Goal: Transaction & Acquisition: Book appointment/travel/reservation

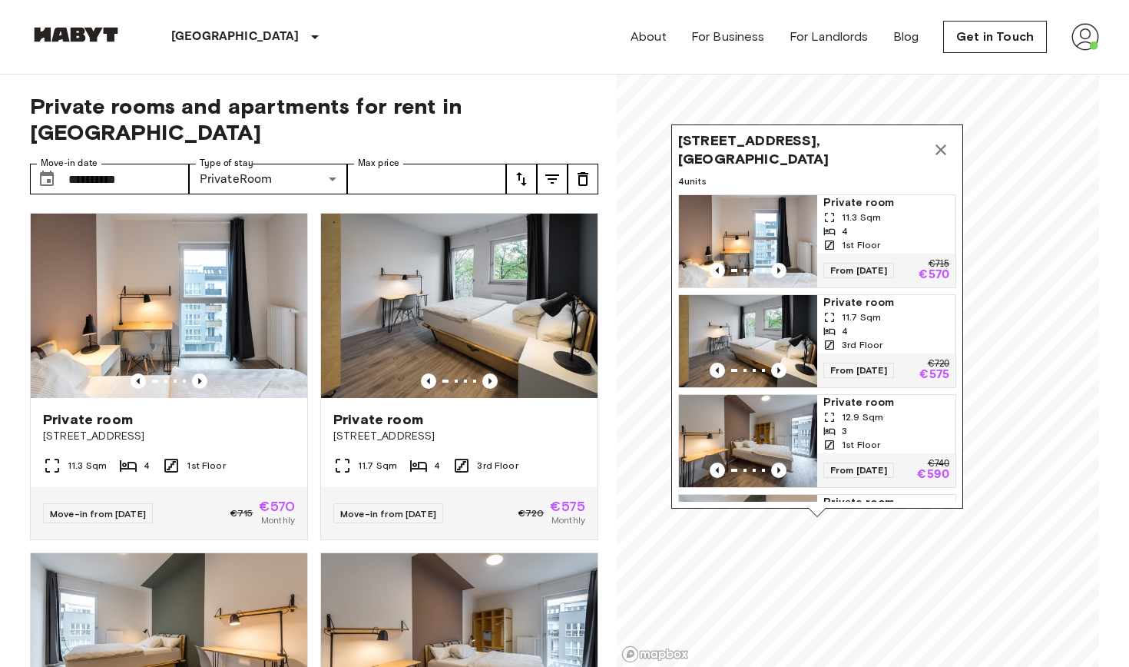
click at [943, 151] on icon "Map marker" at bounding box center [941, 150] width 18 height 18
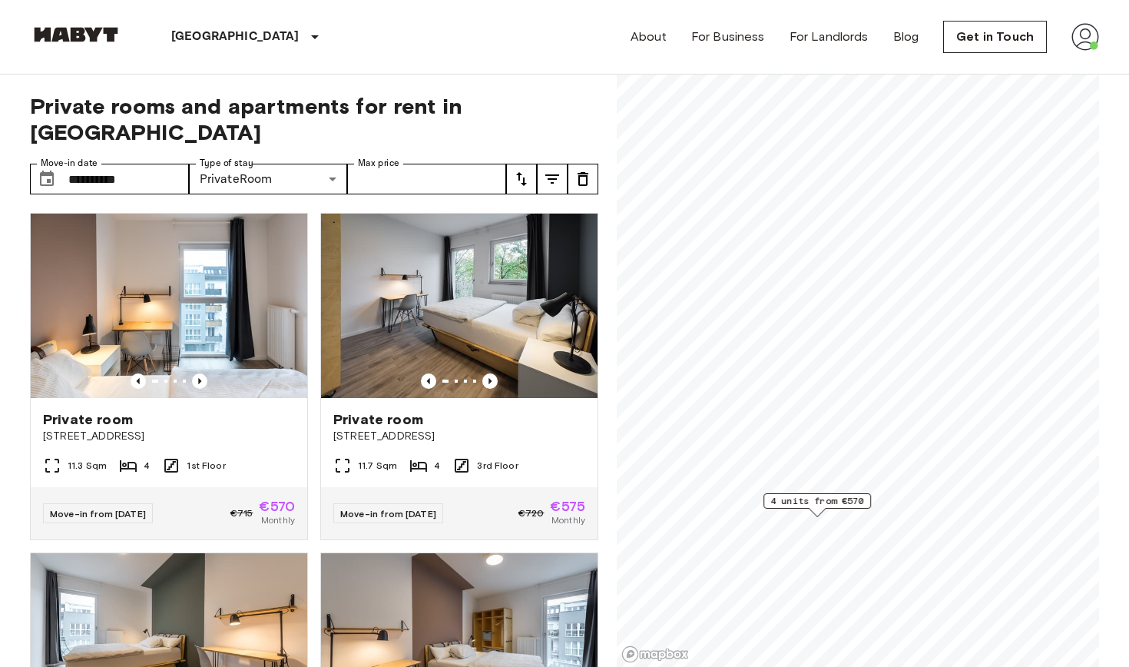
click at [805, 500] on span "4 units from €570" at bounding box center [817, 501] width 94 height 14
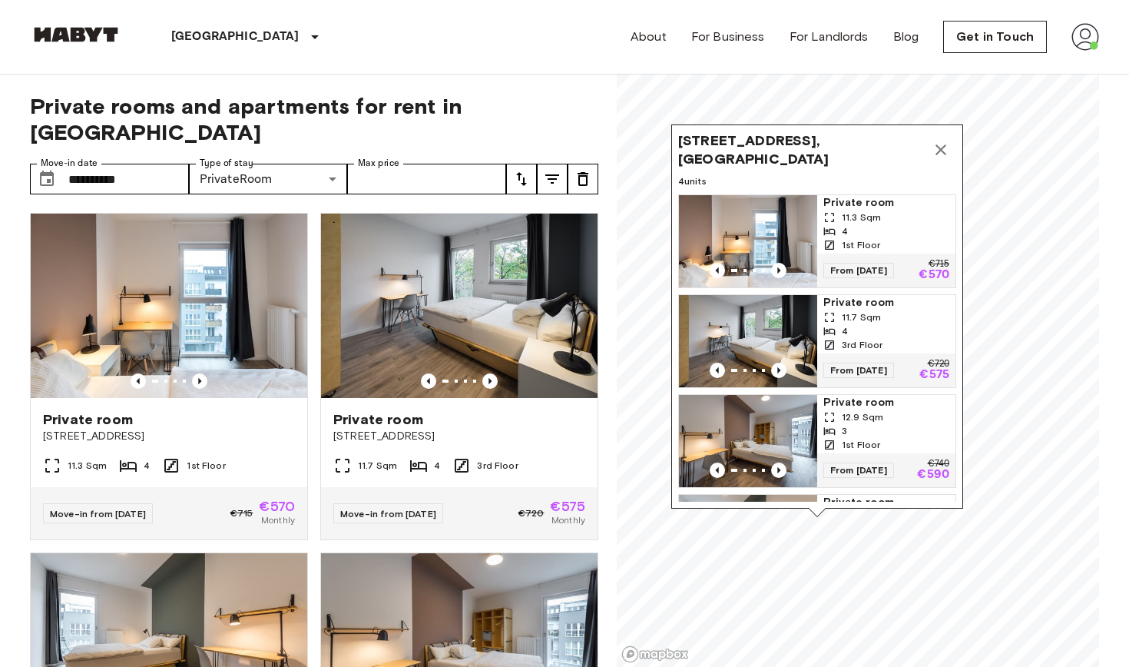
click at [945, 146] on icon "Map marker" at bounding box center [941, 149] width 11 height 11
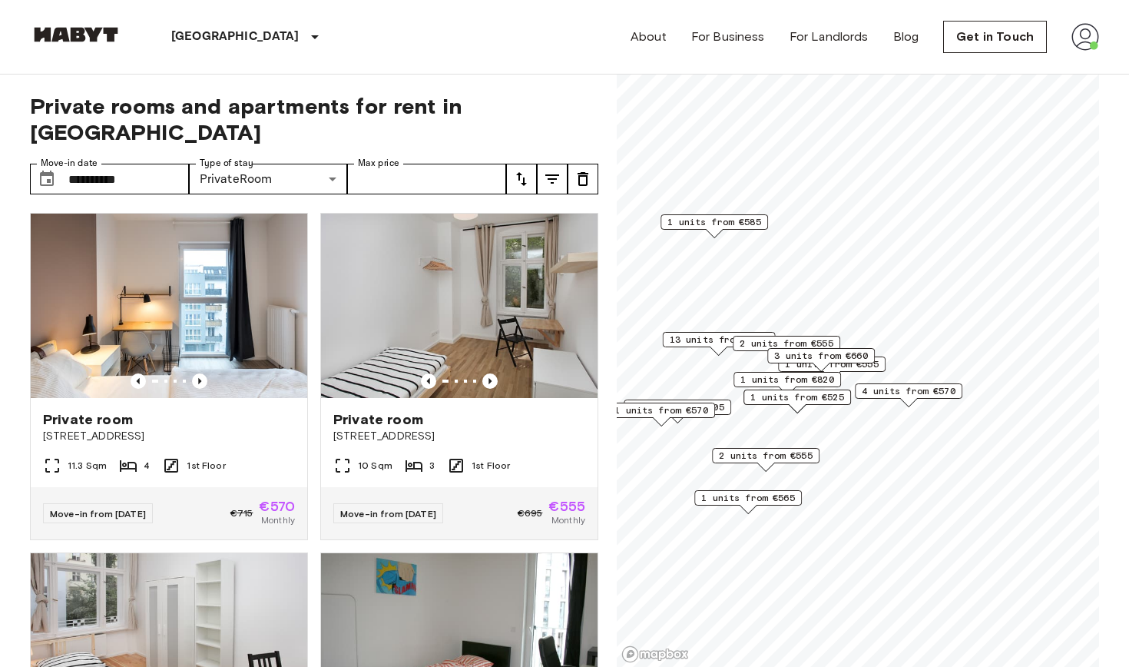
click at [893, 391] on span "4 units from €570" at bounding box center [909, 391] width 94 height 14
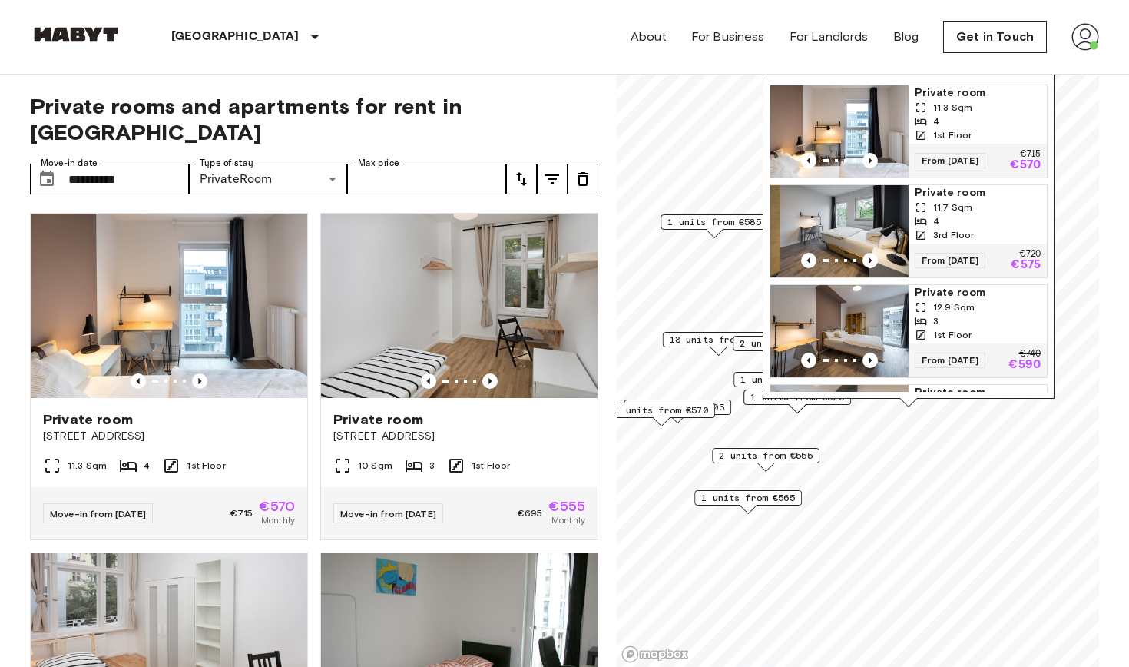
click at [674, 70] on div "About For Business For Landlords Blog Get in Touch" at bounding box center [865, 37] width 469 height 74
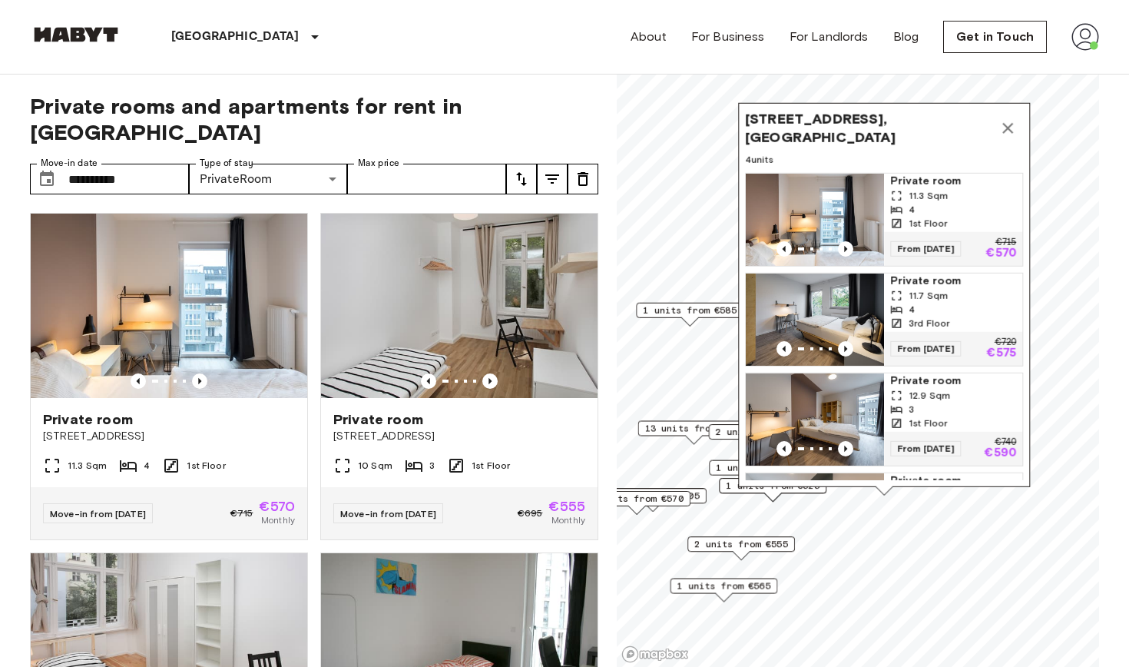
drag, startPoint x: 956, startPoint y: 184, endPoint x: 932, endPoint y: 272, distance: 90.9
click at [932, 272] on div "Private room 11.3 Sqm 4 1st Floor From 20 Aug 25 €715 €570 Private room 11.7 Sq…" at bounding box center [884, 326] width 278 height 307
click at [1009, 132] on icon "Map marker" at bounding box center [1007, 128] width 18 height 18
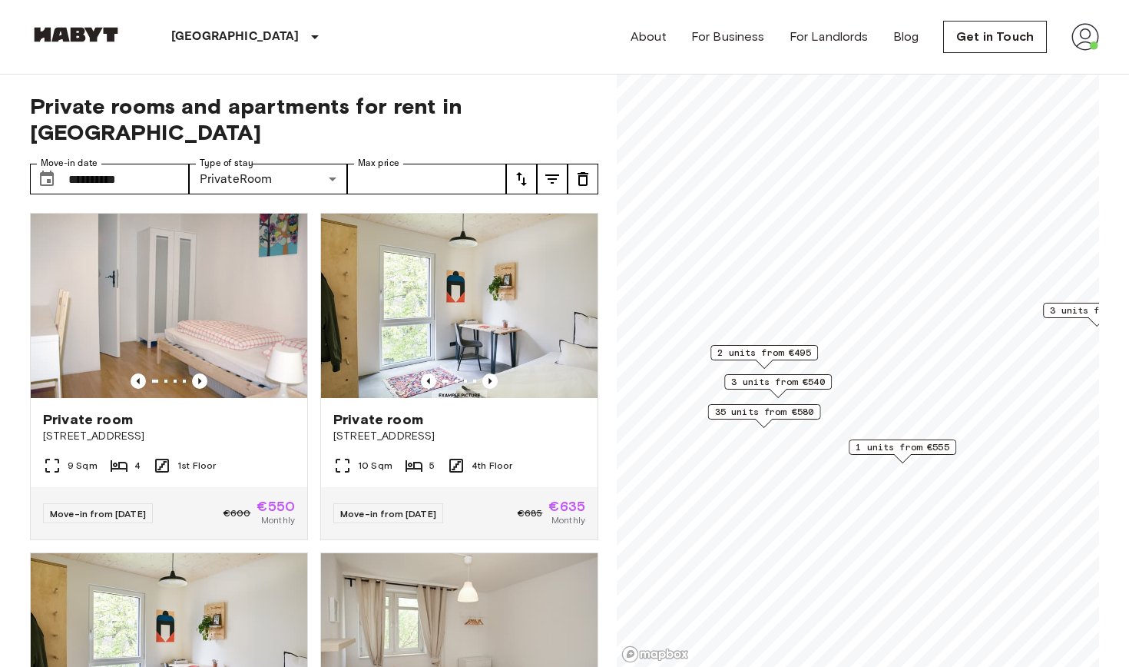
click at [781, 349] on span "2 units from €495" at bounding box center [764, 353] width 94 height 14
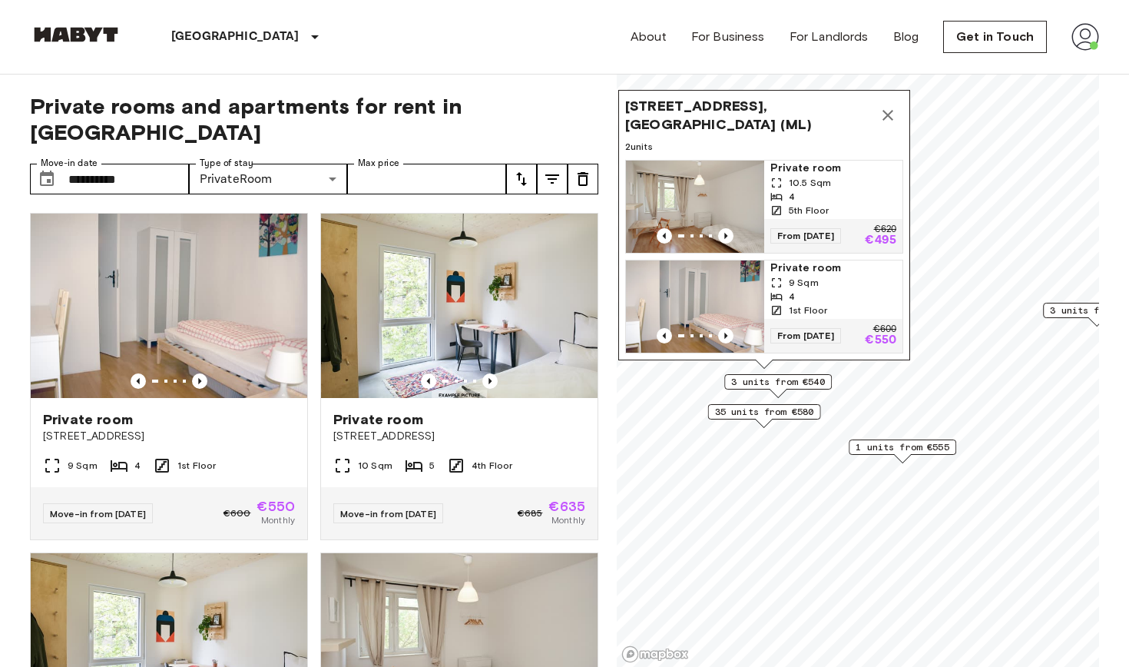
click at [801, 168] on span "Private room" at bounding box center [833, 168] width 126 height 15
click at [891, 108] on icon "Map marker" at bounding box center [888, 115] width 18 height 18
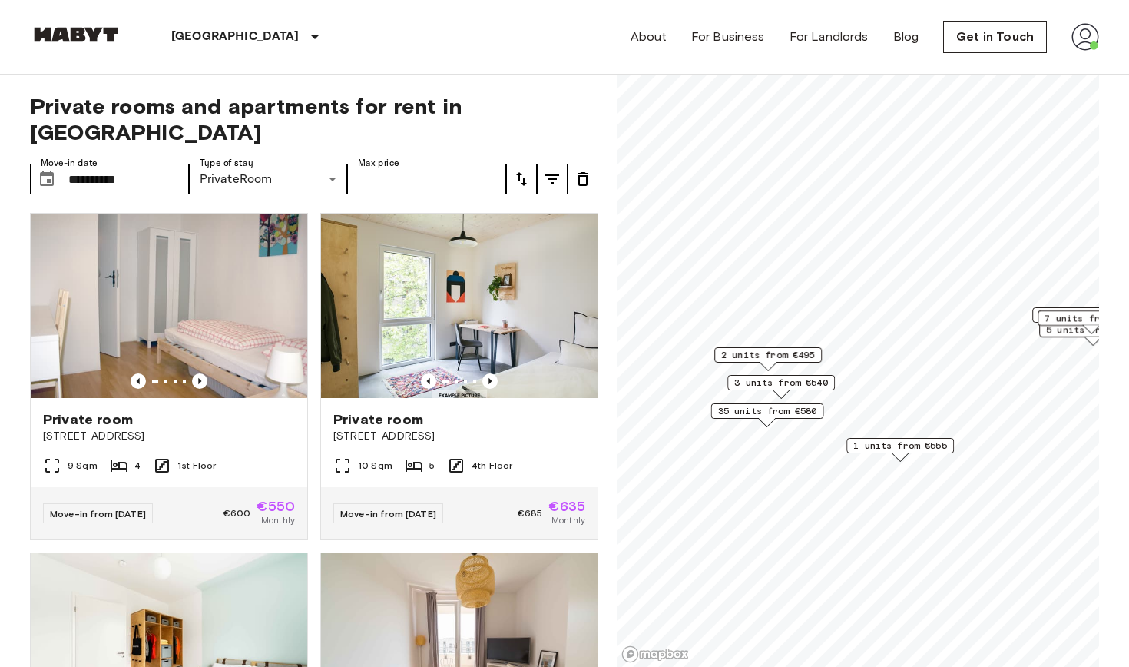
click at [814, 383] on span "3 units from €540" at bounding box center [781, 383] width 94 height 14
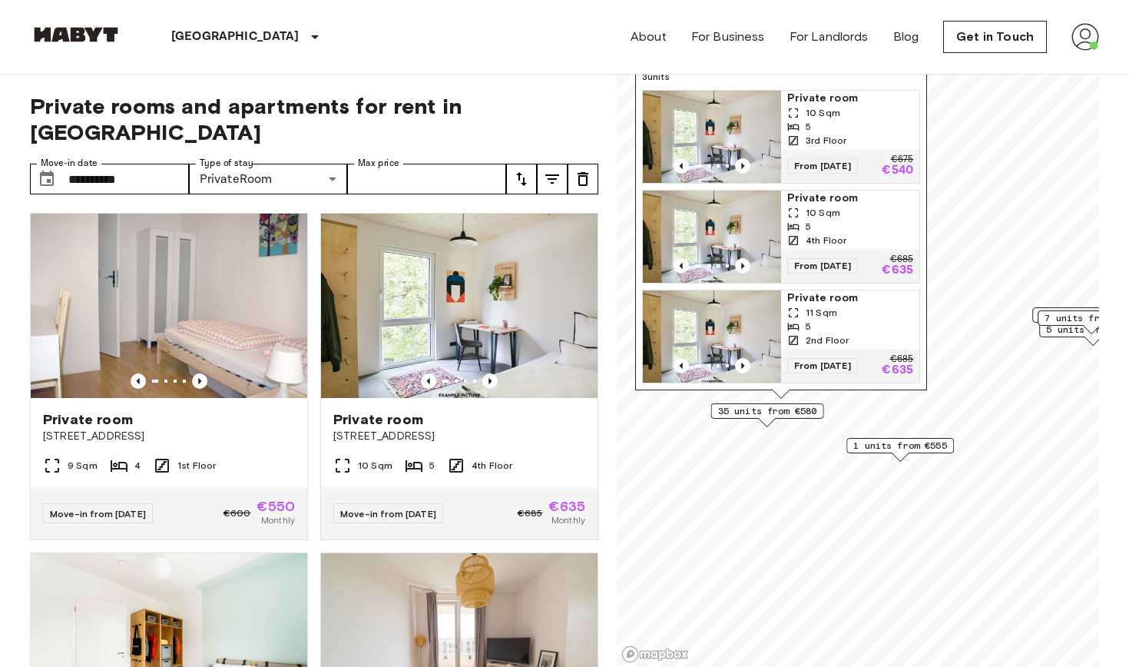
click at [822, 96] on span "Private room" at bounding box center [850, 98] width 126 height 15
click at [912, 80] on span "3 units" at bounding box center [781, 77] width 278 height 14
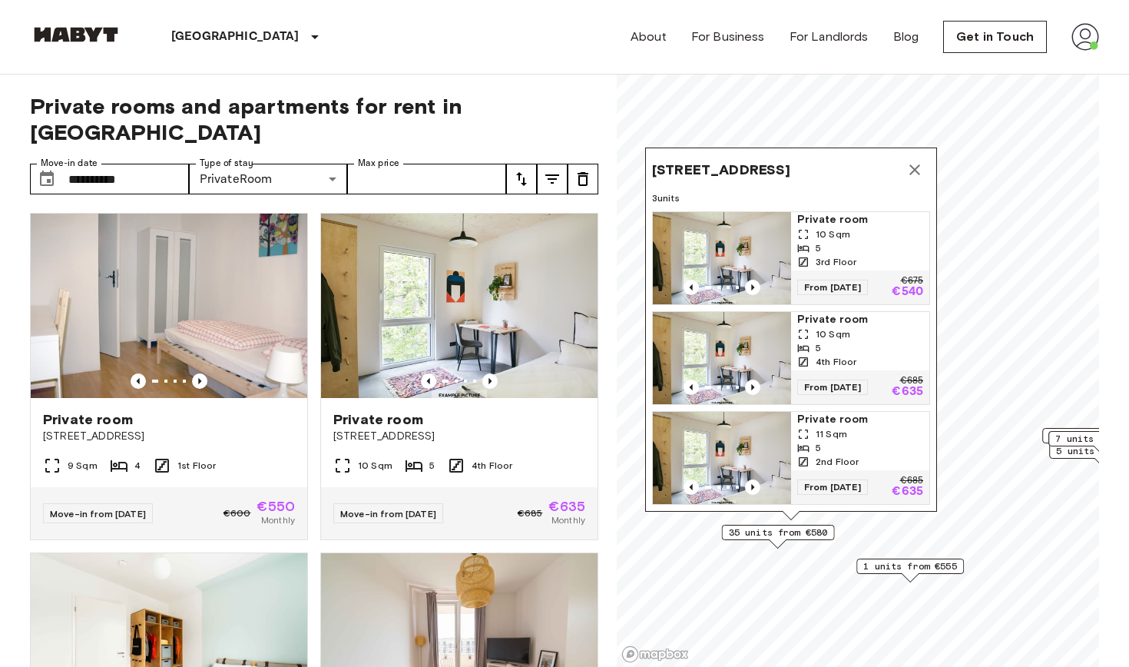
click at [916, 161] on icon "Map marker" at bounding box center [915, 170] width 18 height 18
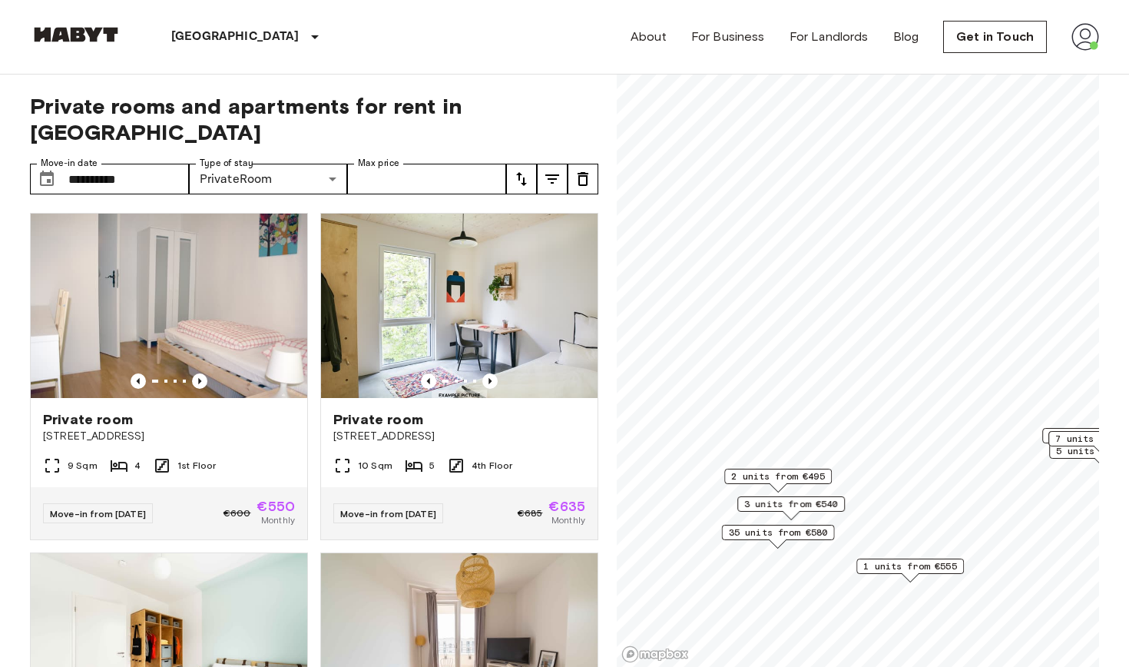
click at [802, 532] on span "35 units from €580" at bounding box center [778, 532] width 99 height 14
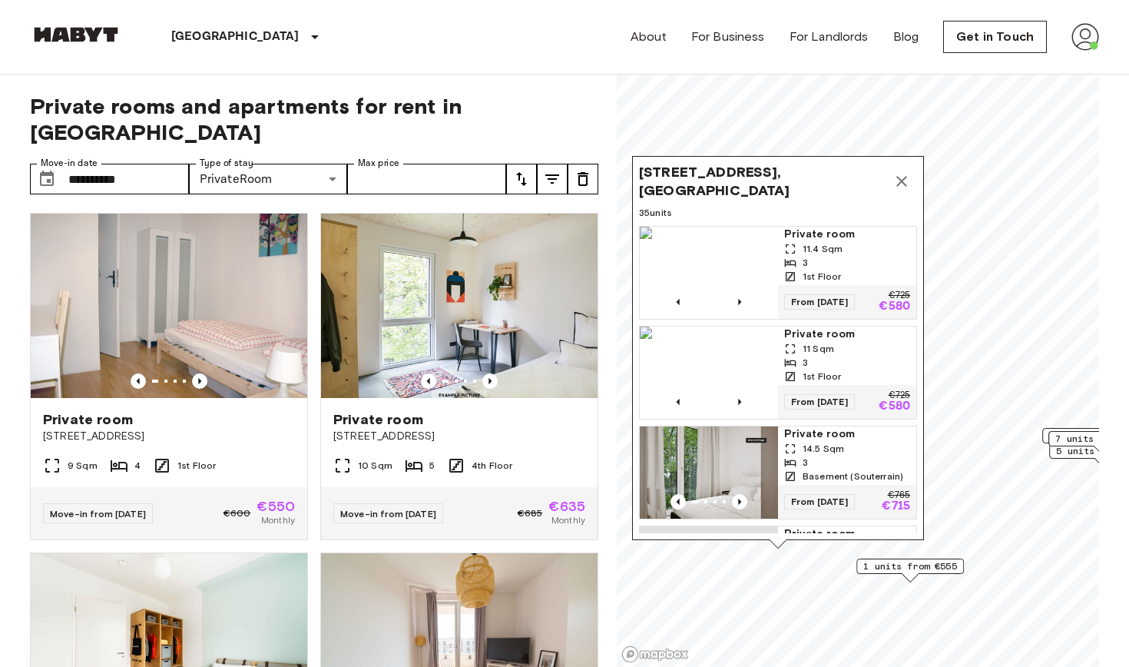
click at [818, 236] on span "Private room" at bounding box center [847, 234] width 126 height 15
click at [902, 180] on icon "Map marker" at bounding box center [901, 181] width 11 height 11
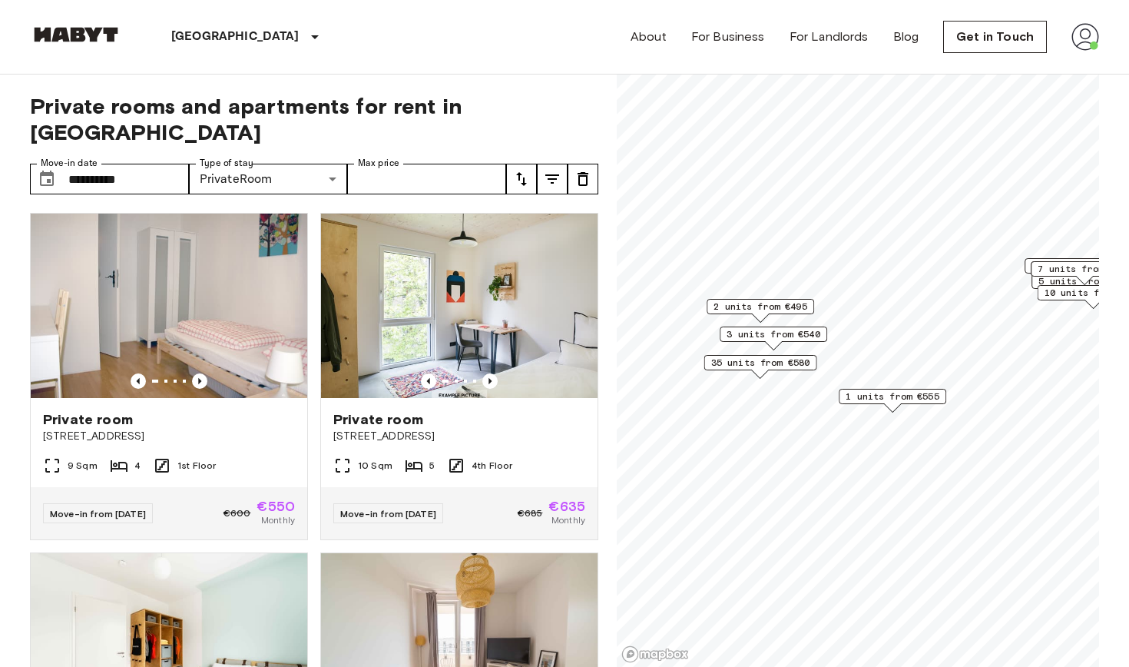
click at [897, 397] on span "1 units from €555" at bounding box center [893, 396] width 94 height 14
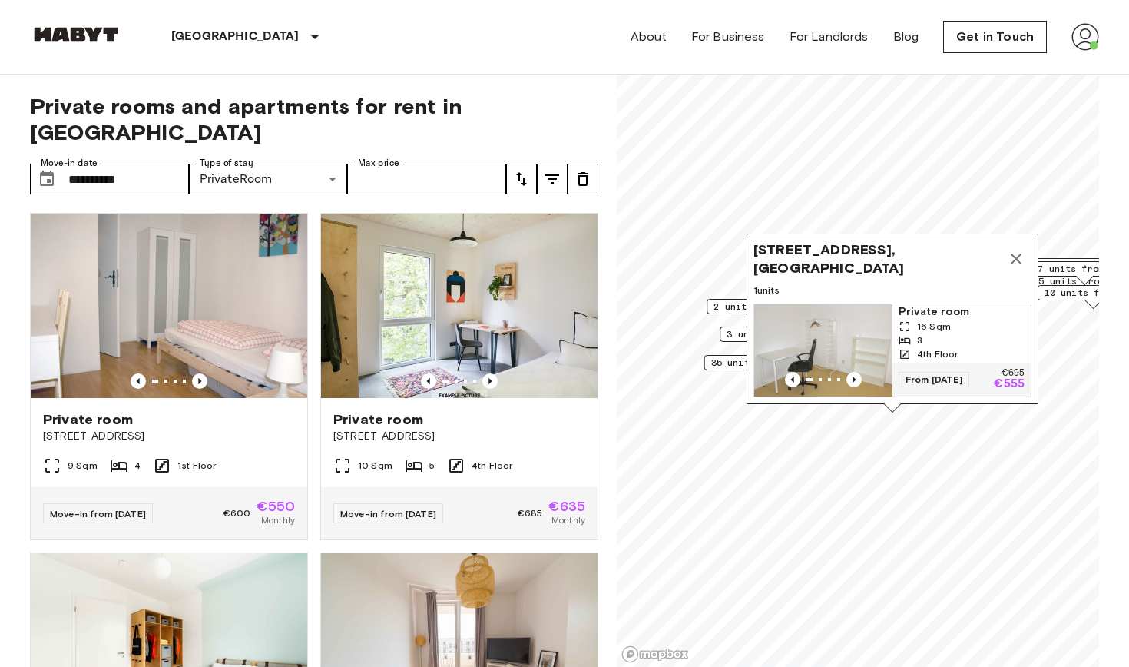
click at [1022, 260] on icon "Map marker" at bounding box center [1016, 259] width 18 height 18
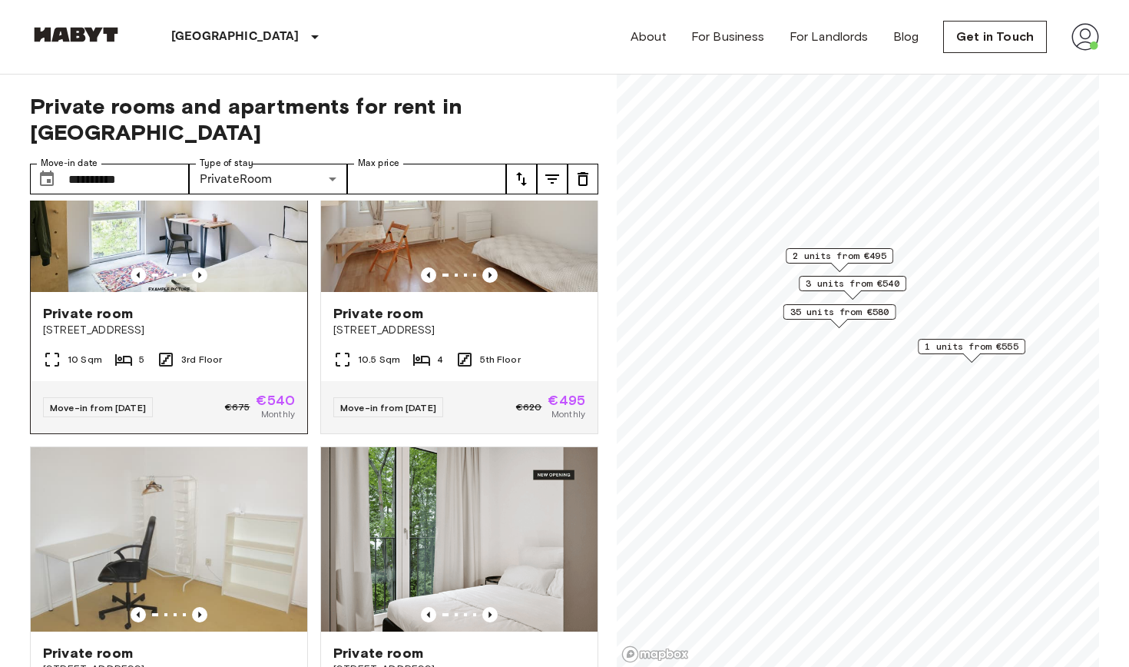
scroll to position [342, 0]
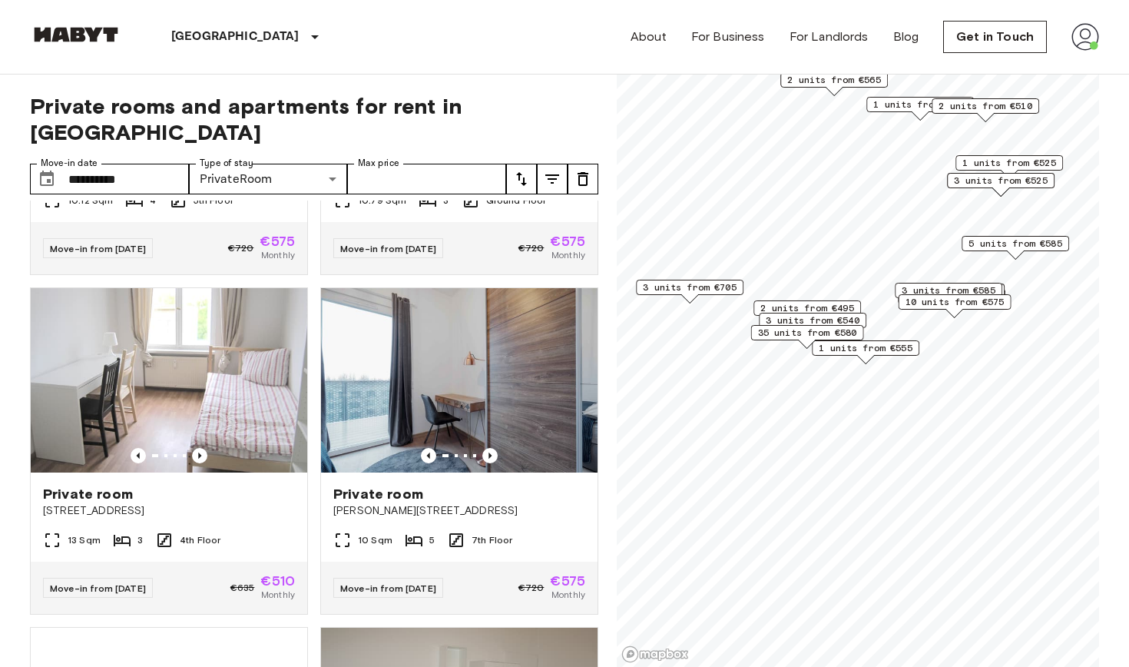
scroll to position [1945, 0]
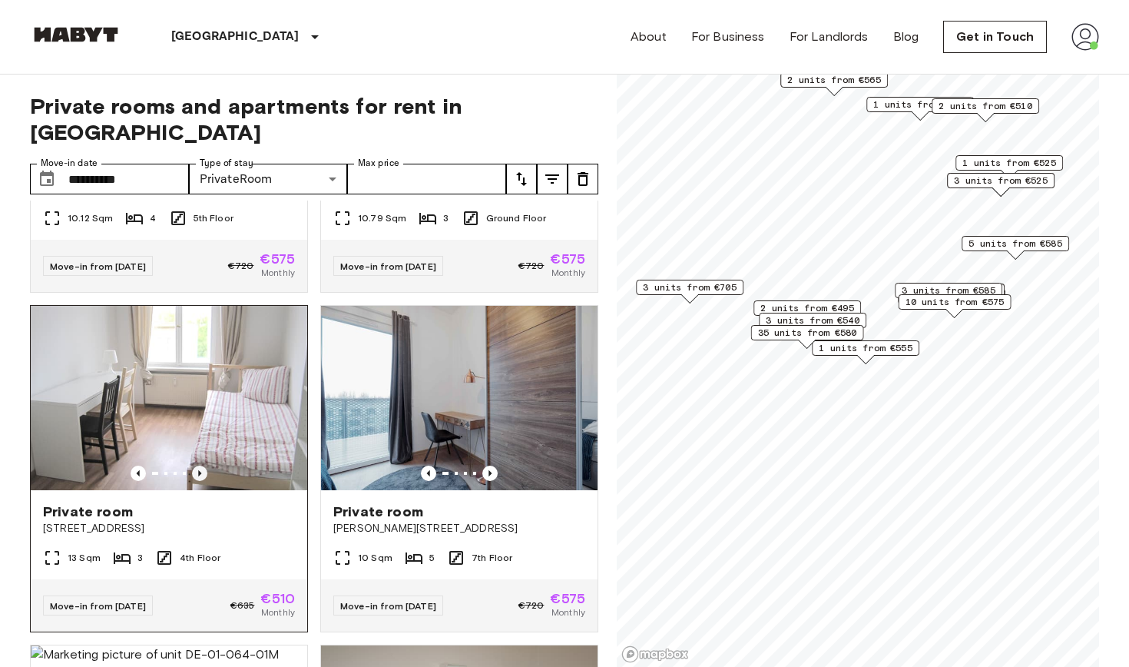
click at [197, 465] on icon "Previous image" at bounding box center [199, 472] width 15 height 15
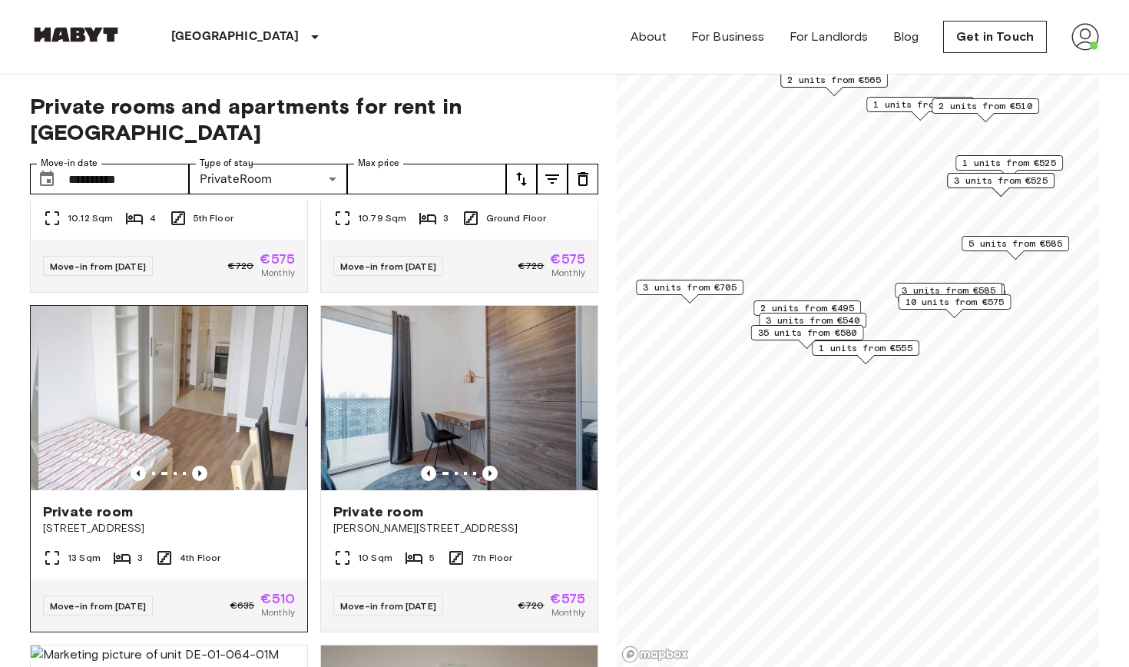
click at [207, 407] on img at bounding box center [176, 398] width 277 height 184
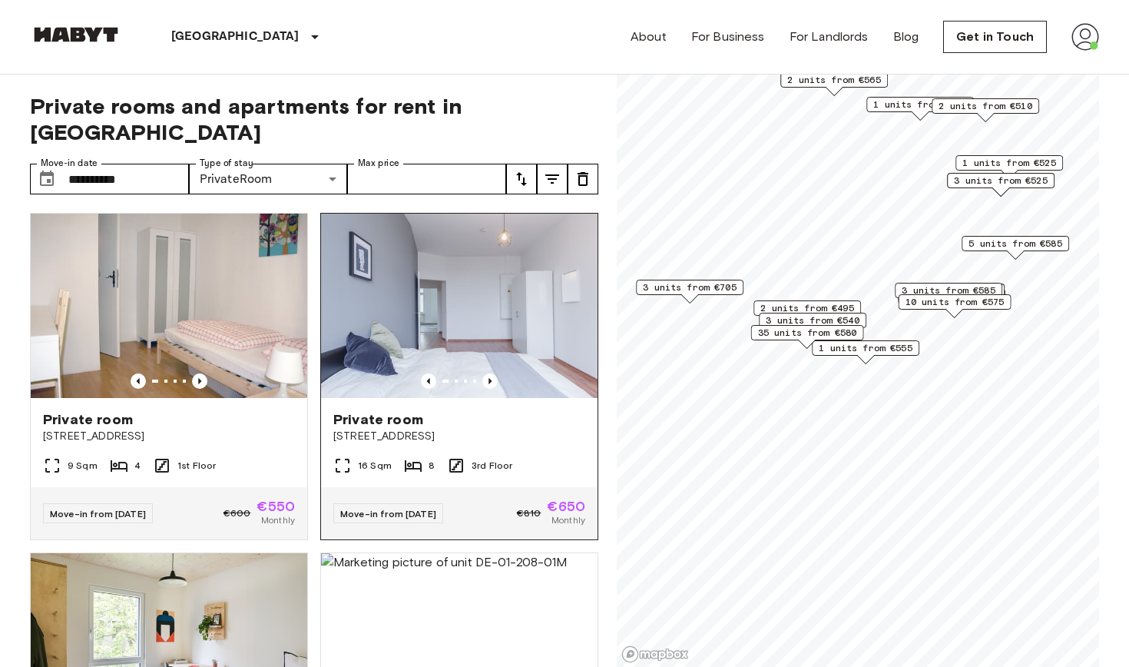
scroll to position [0, 0]
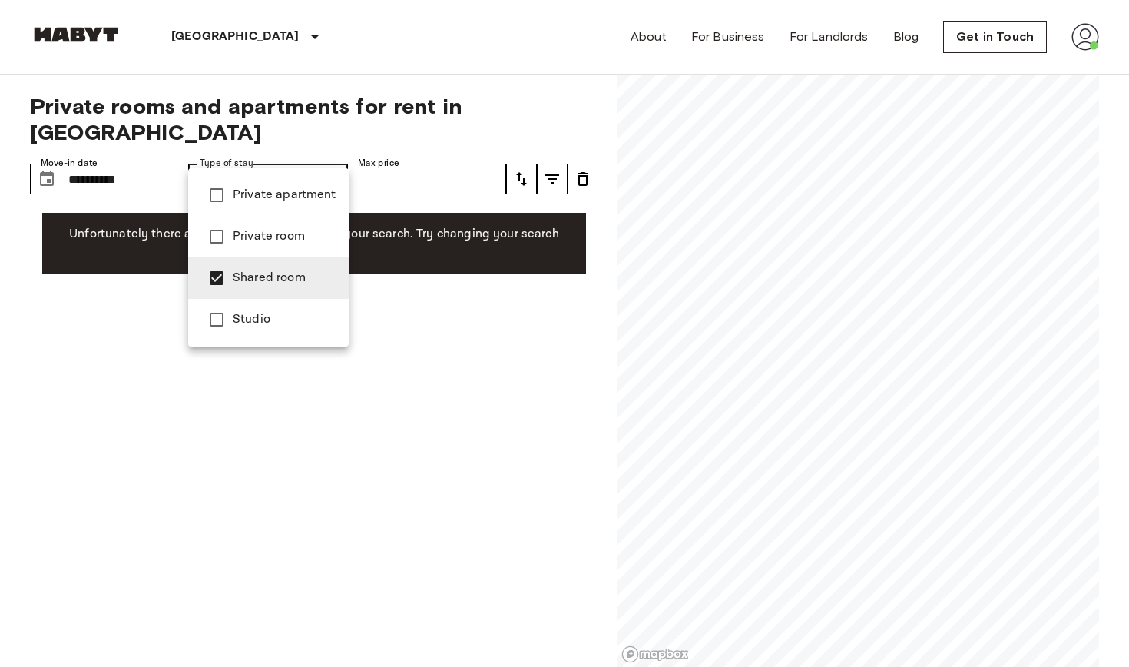
type input "**********"
click at [355, 65] on div at bounding box center [564, 333] width 1129 height 667
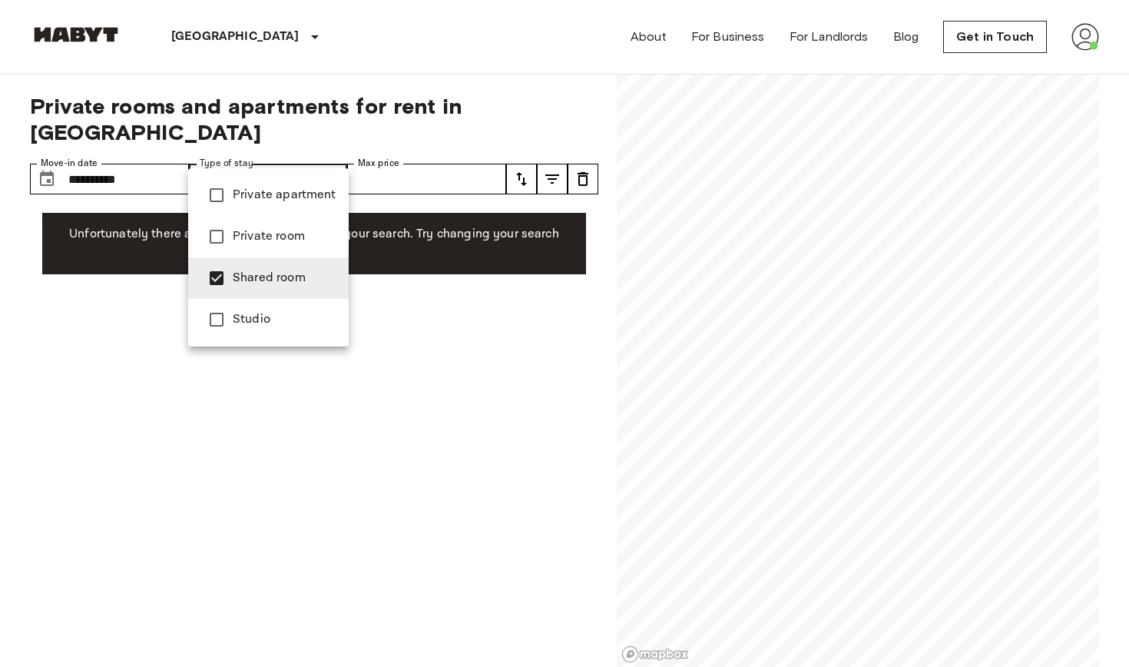
click at [103, 157] on div at bounding box center [564, 333] width 1129 height 667
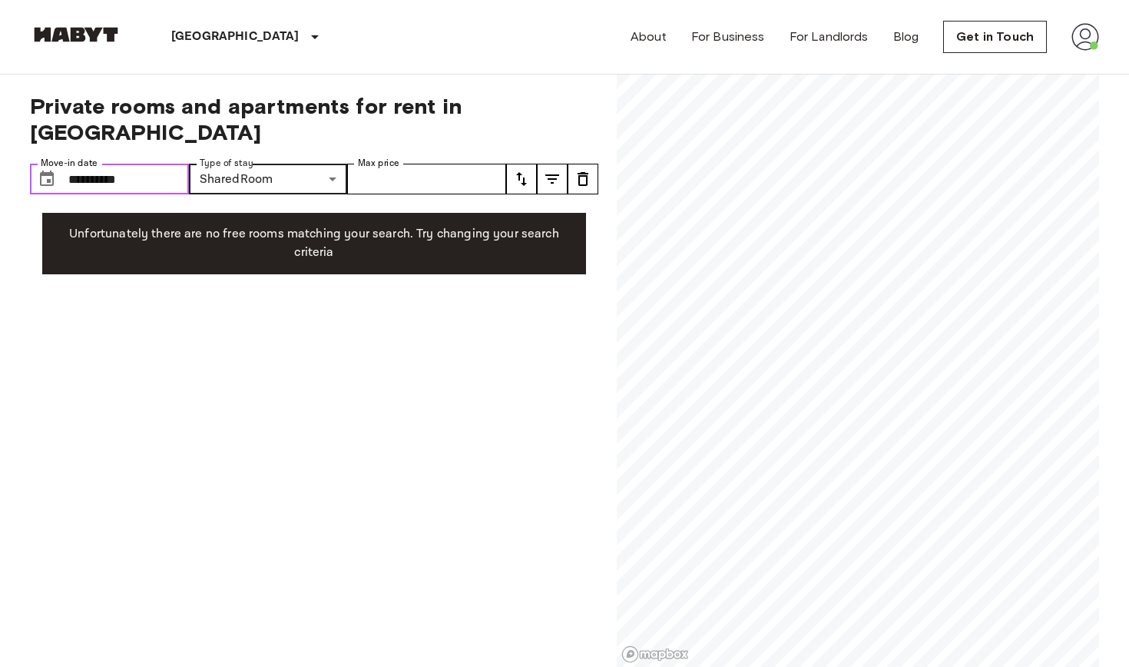
click at [144, 164] on input "**********" at bounding box center [128, 179] width 121 height 31
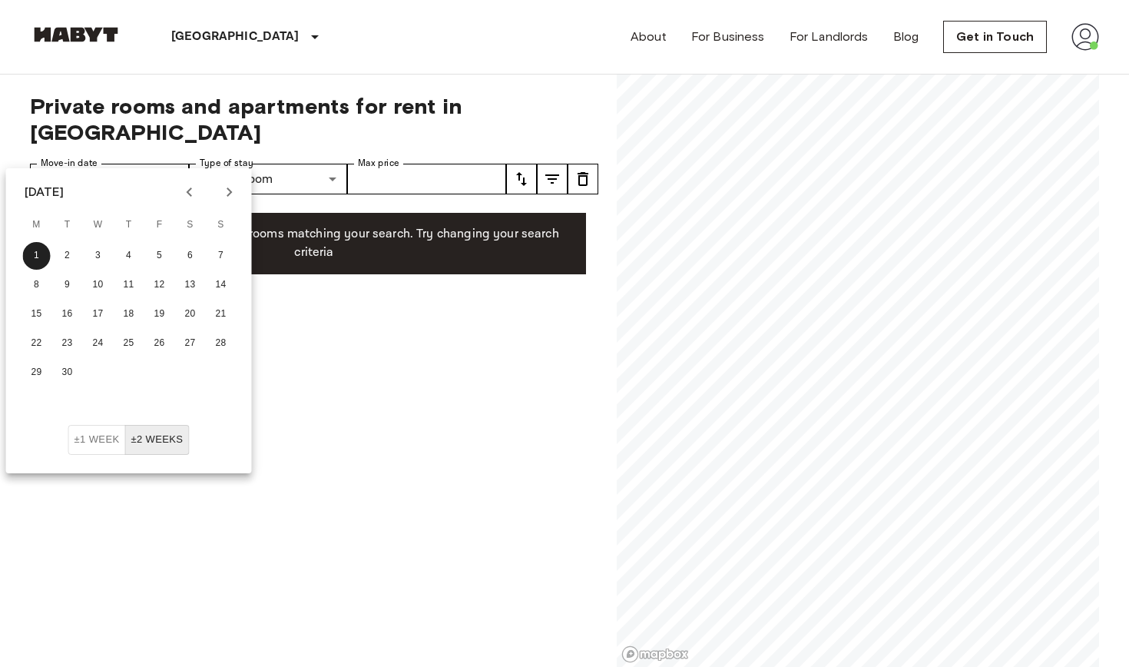
click at [190, 201] on button "Previous month" at bounding box center [190, 192] width 26 height 26
click at [219, 311] on button "17" at bounding box center [221, 314] width 28 height 28
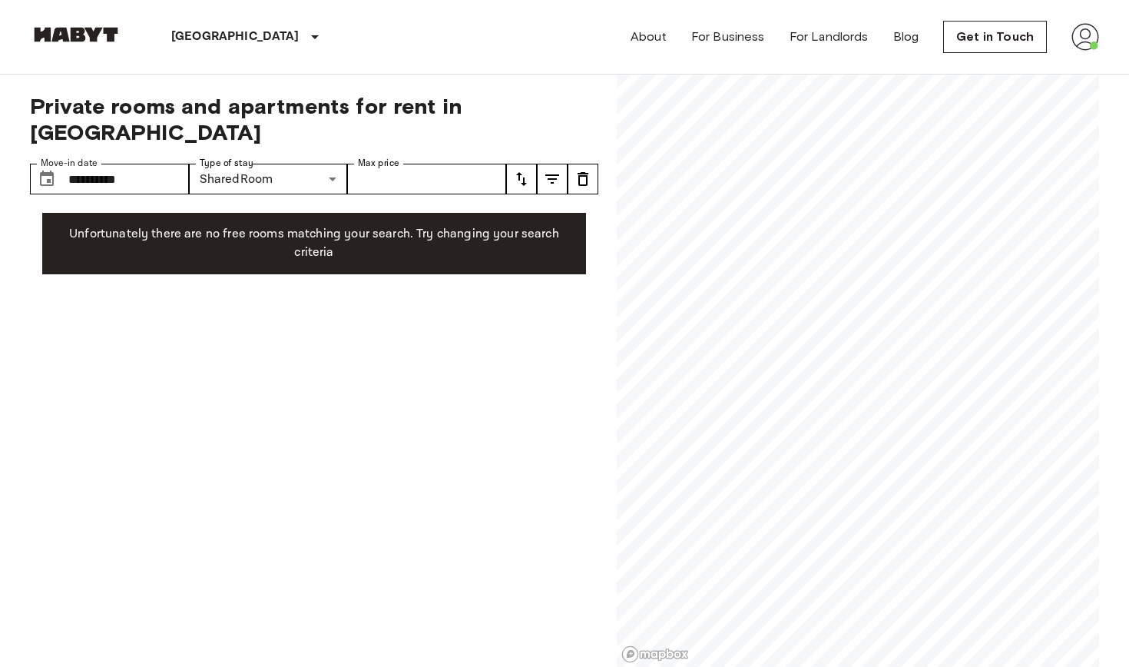
click at [409, 93] on span "Private rooms and apartments for rent in Berlin" at bounding box center [314, 119] width 568 height 52
click at [167, 164] on input "**********" at bounding box center [128, 179] width 121 height 31
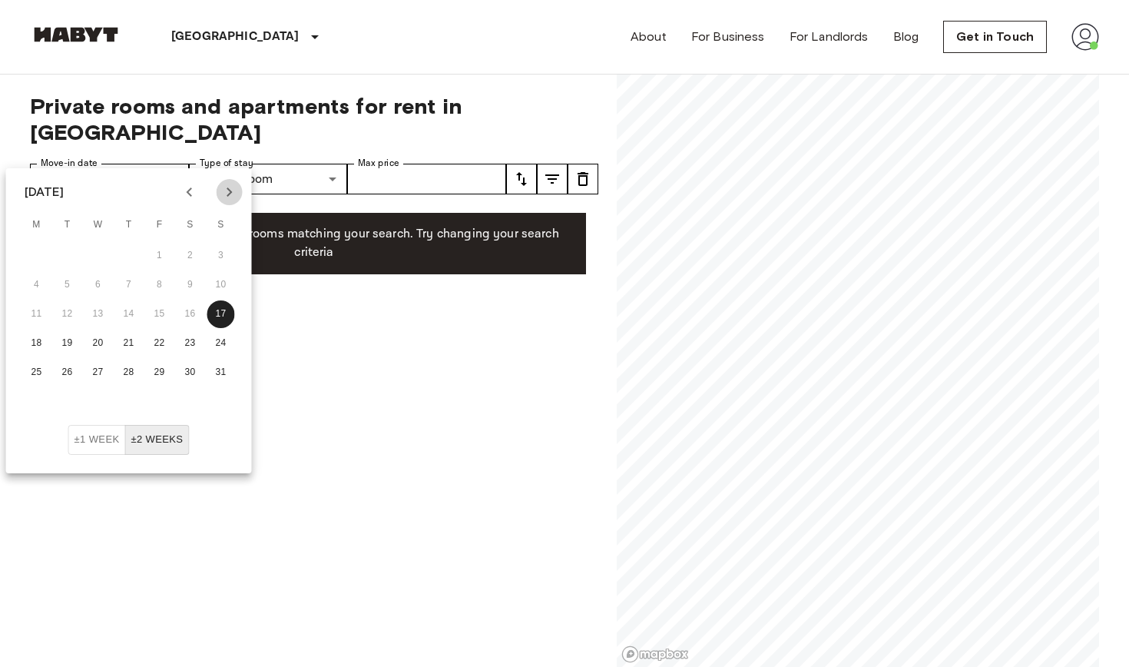
click at [232, 197] on icon "Next month" at bounding box center [229, 192] width 18 height 18
click at [42, 252] on button "1" at bounding box center [37, 256] width 28 height 28
type input "**********"
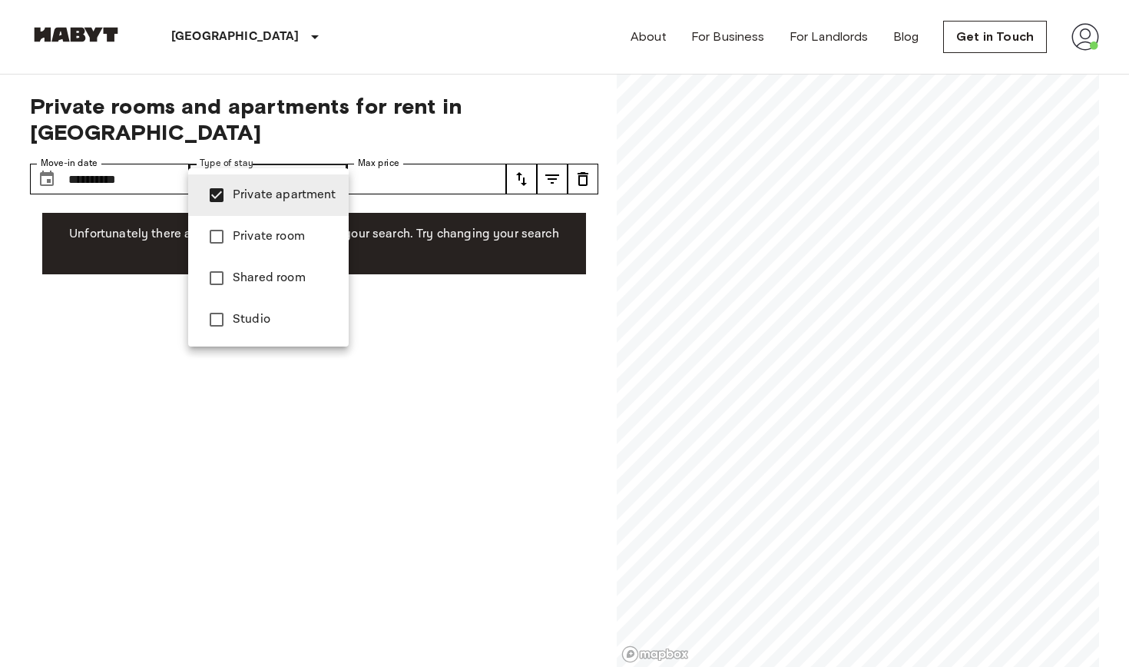
click at [486, 277] on div at bounding box center [564, 333] width 1129 height 667
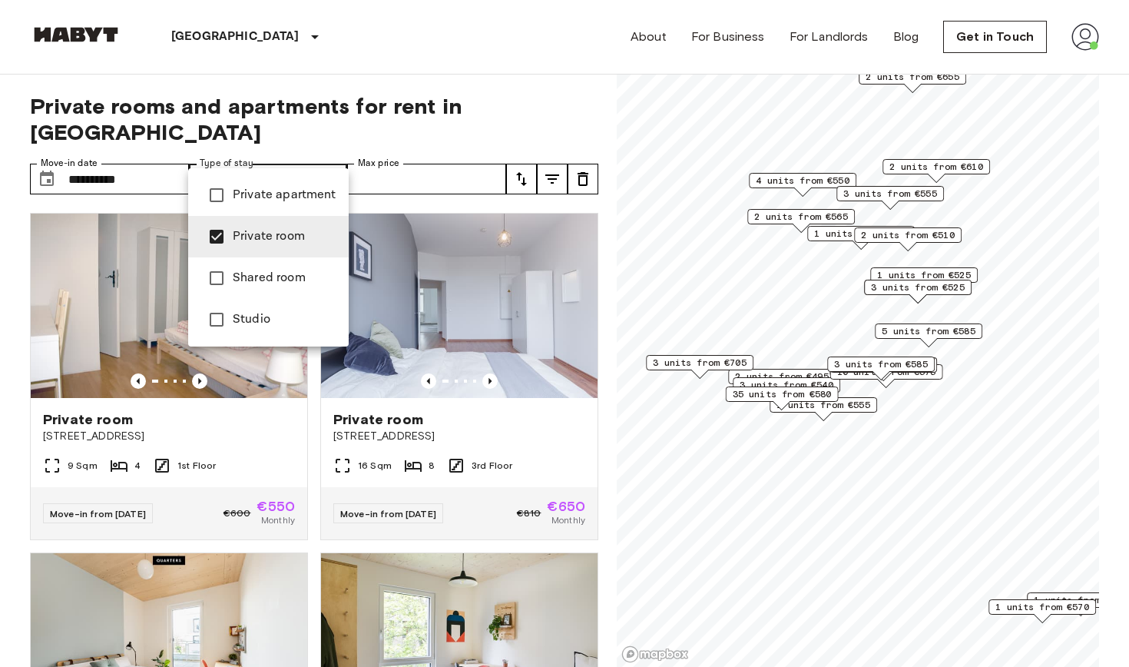
type input "**********"
click at [370, 79] on div at bounding box center [564, 333] width 1129 height 667
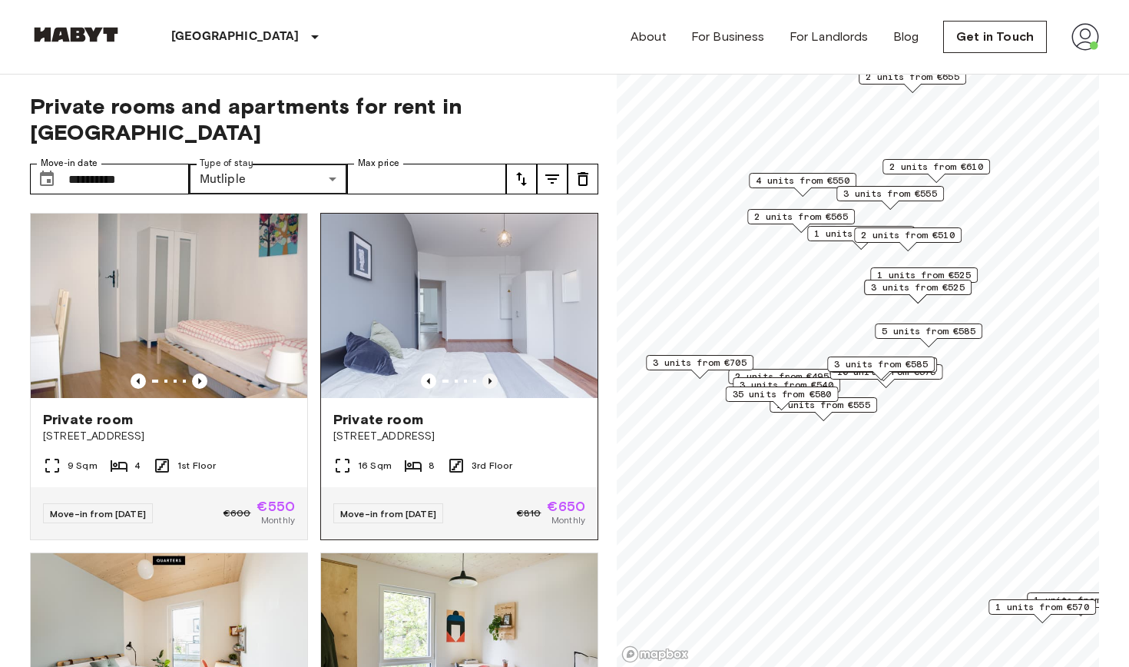
click at [493, 373] on icon "Previous image" at bounding box center [489, 380] width 15 height 15
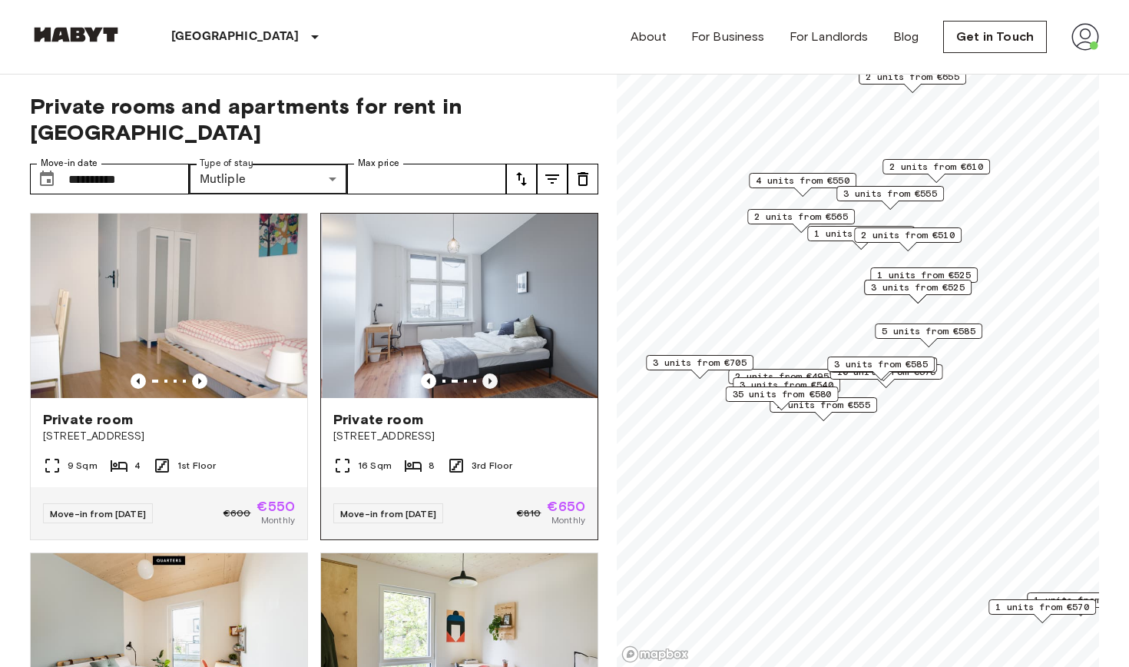
click at [493, 373] on icon "Previous image" at bounding box center [489, 380] width 15 height 15
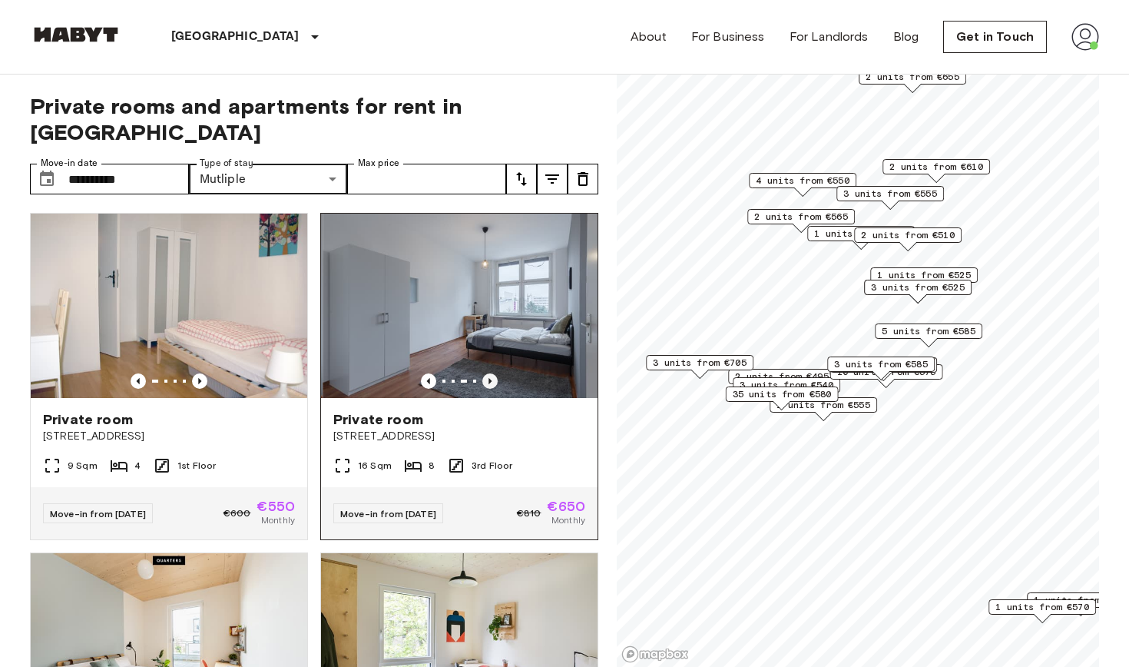
click at [493, 373] on icon "Previous image" at bounding box center [489, 380] width 15 height 15
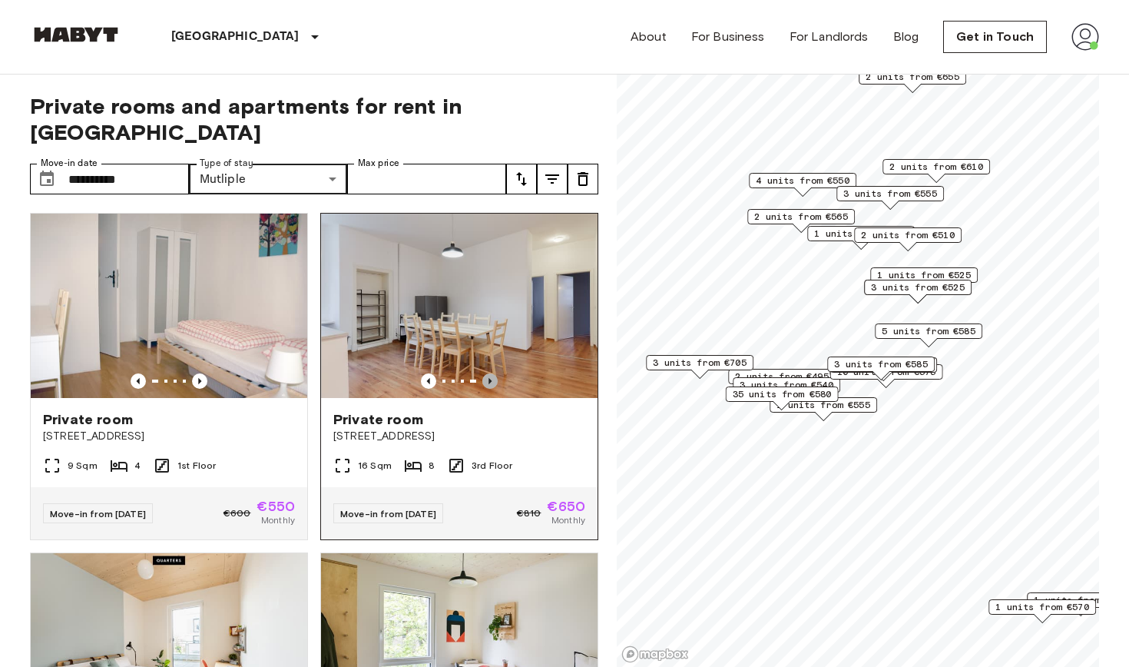
click at [493, 373] on icon "Previous image" at bounding box center [489, 380] width 15 height 15
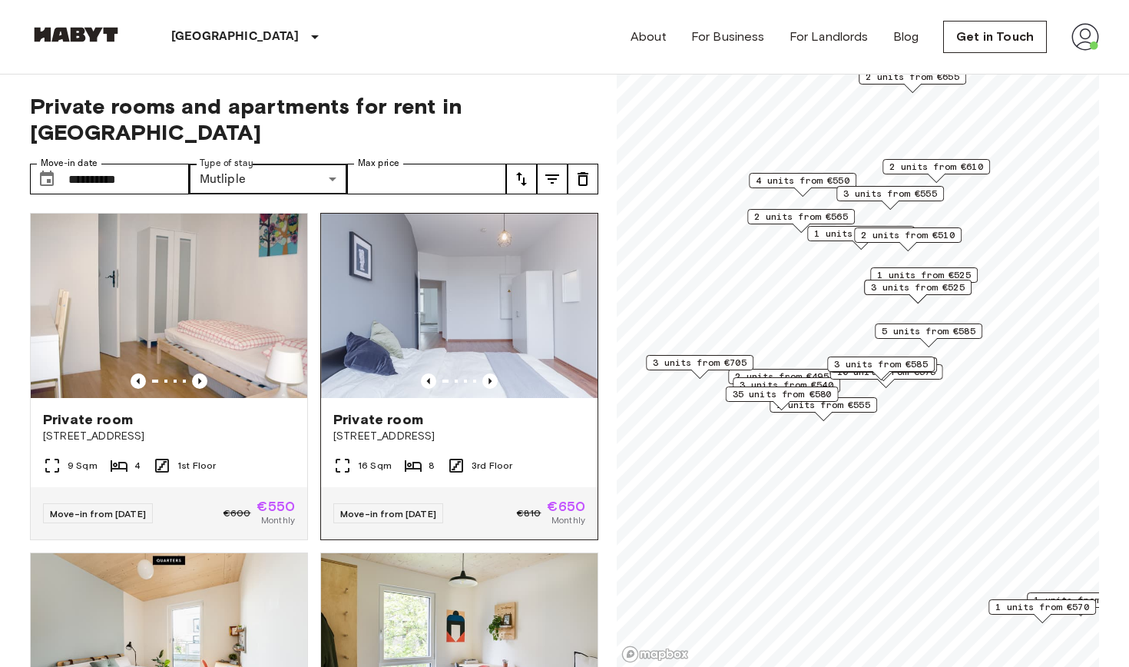
click at [491, 316] on img at bounding box center [459, 306] width 277 height 184
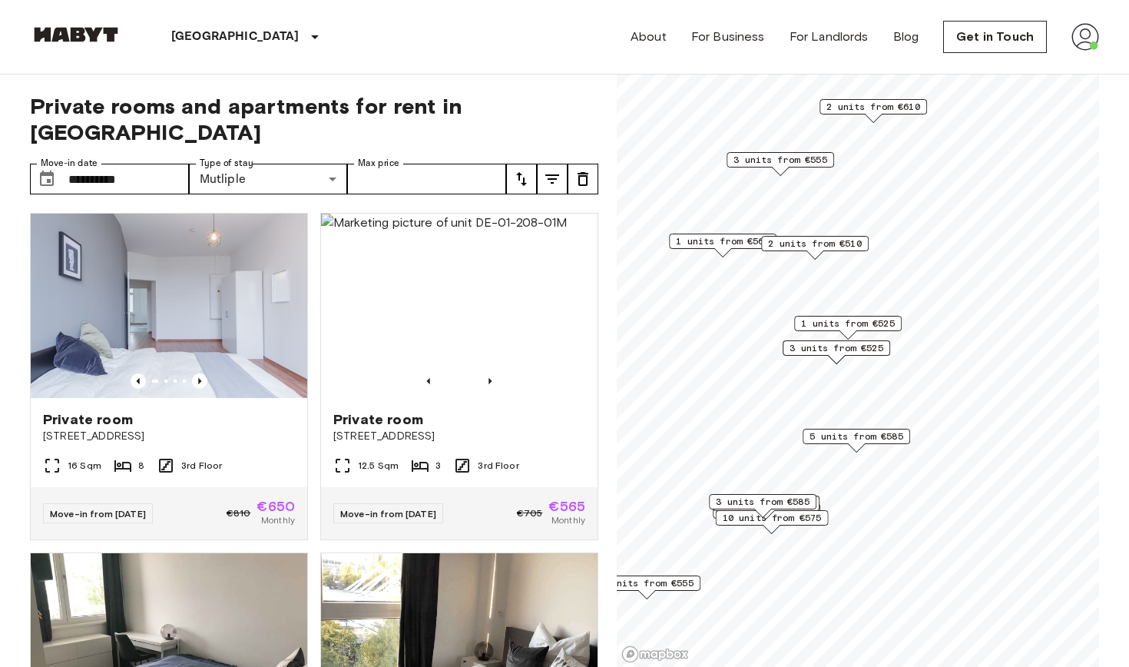
click at [803, 243] on span "2 units from €510" at bounding box center [815, 244] width 94 height 14
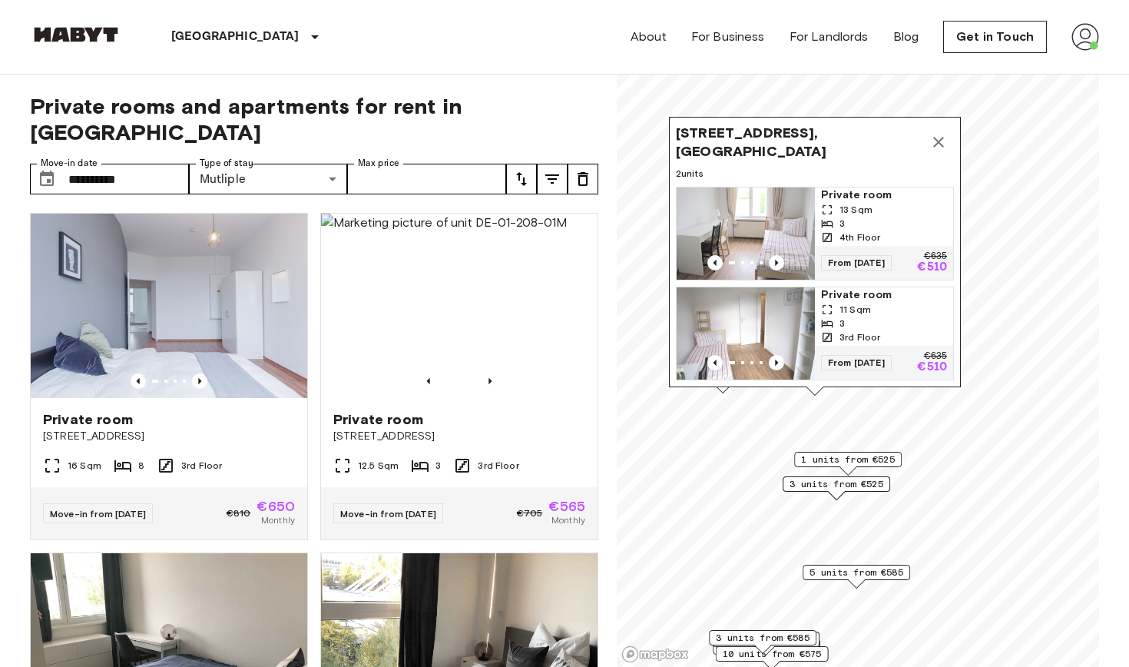
click at [936, 139] on icon "Map marker" at bounding box center [938, 142] width 18 height 18
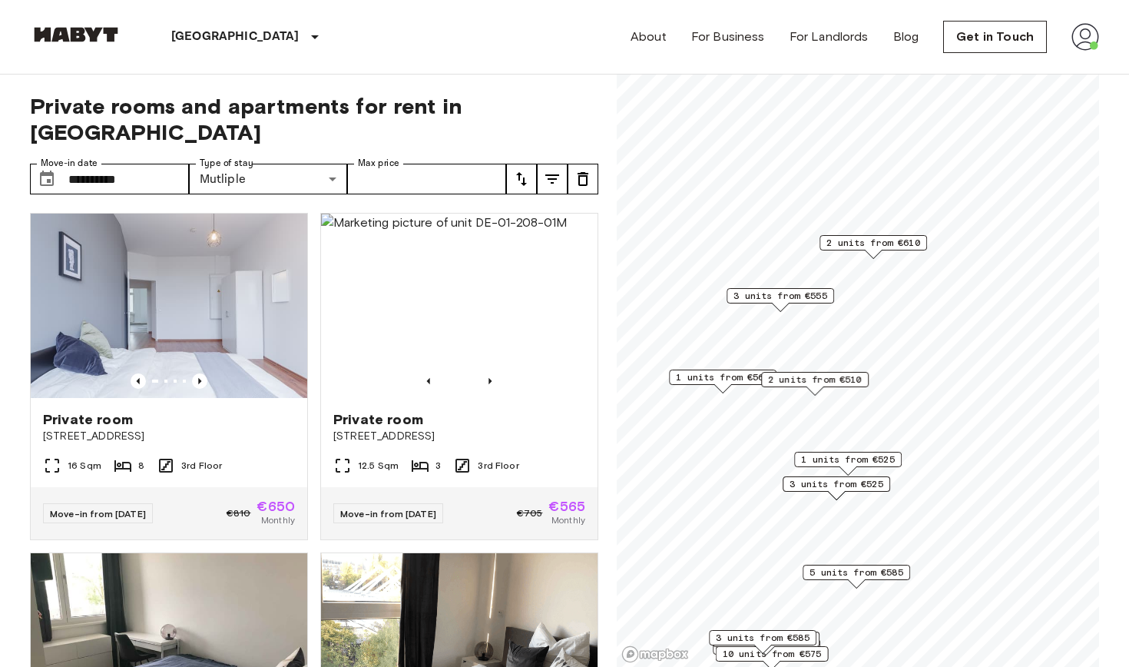
click at [844, 482] on span "3 units from €525" at bounding box center [837, 484] width 94 height 14
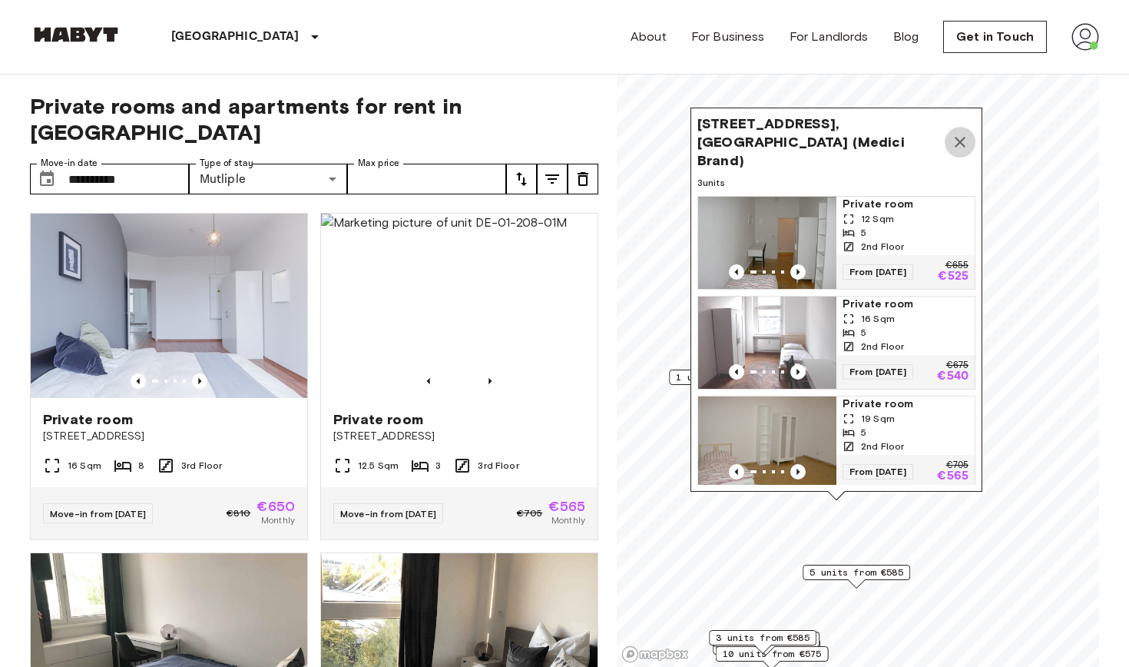
click at [966, 141] on icon "Map marker" at bounding box center [960, 142] width 18 height 18
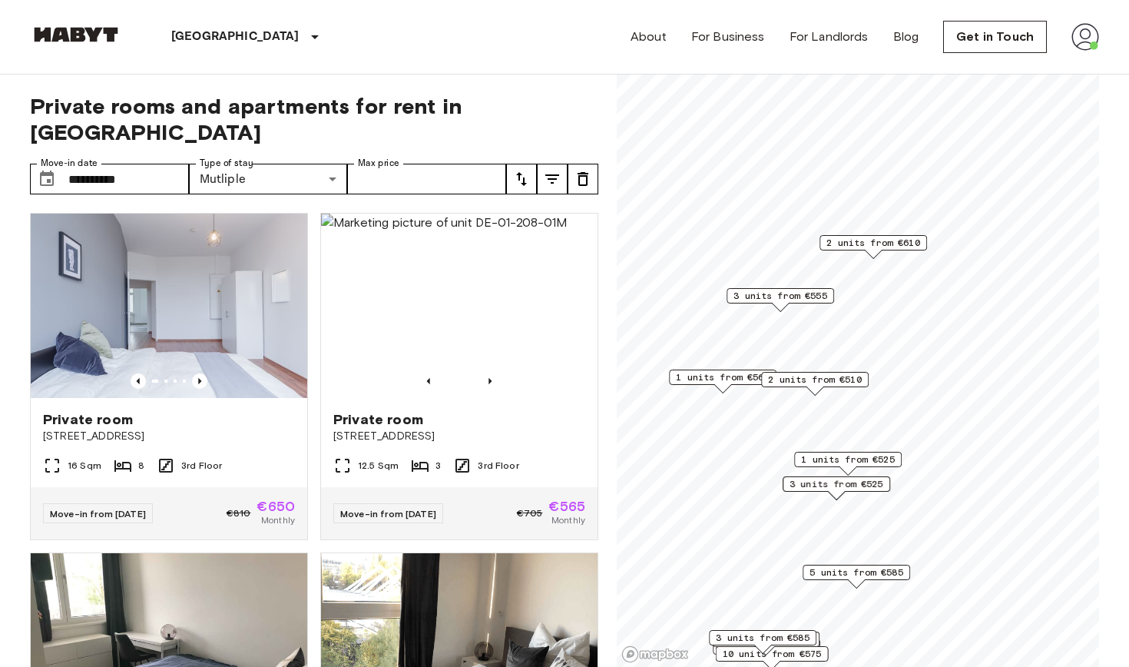
click at [876, 455] on span "1 units from €525" at bounding box center [848, 459] width 94 height 14
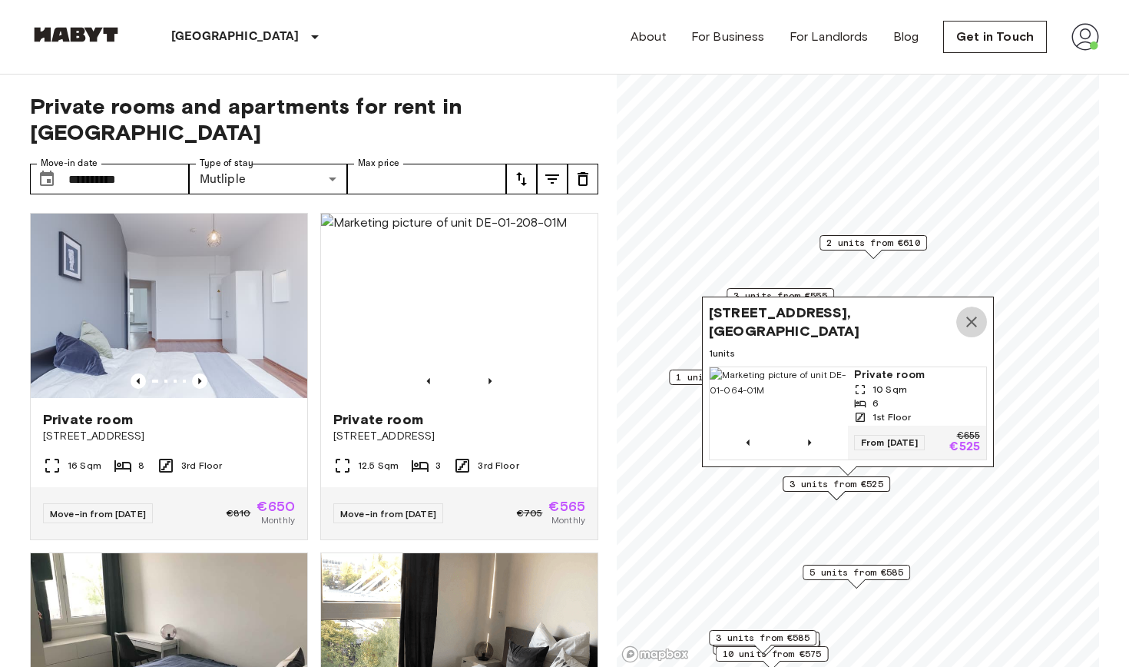
click at [969, 327] on icon "Map marker" at bounding box center [971, 322] width 18 height 18
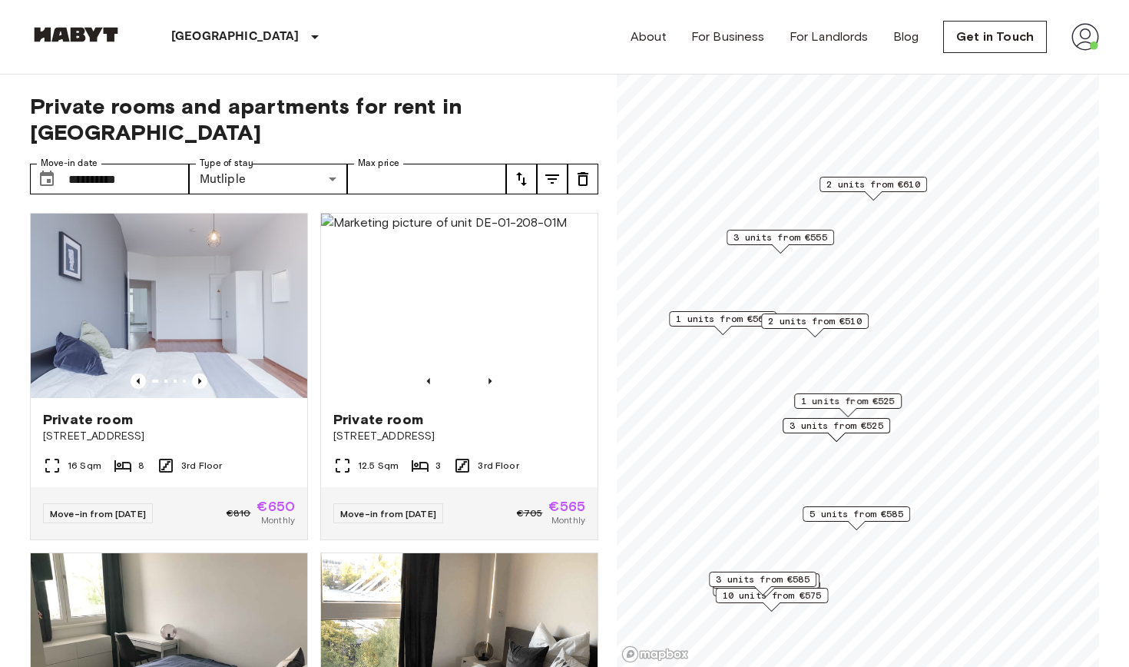
click at [733, 314] on span "1 units from €565" at bounding box center [723, 319] width 94 height 14
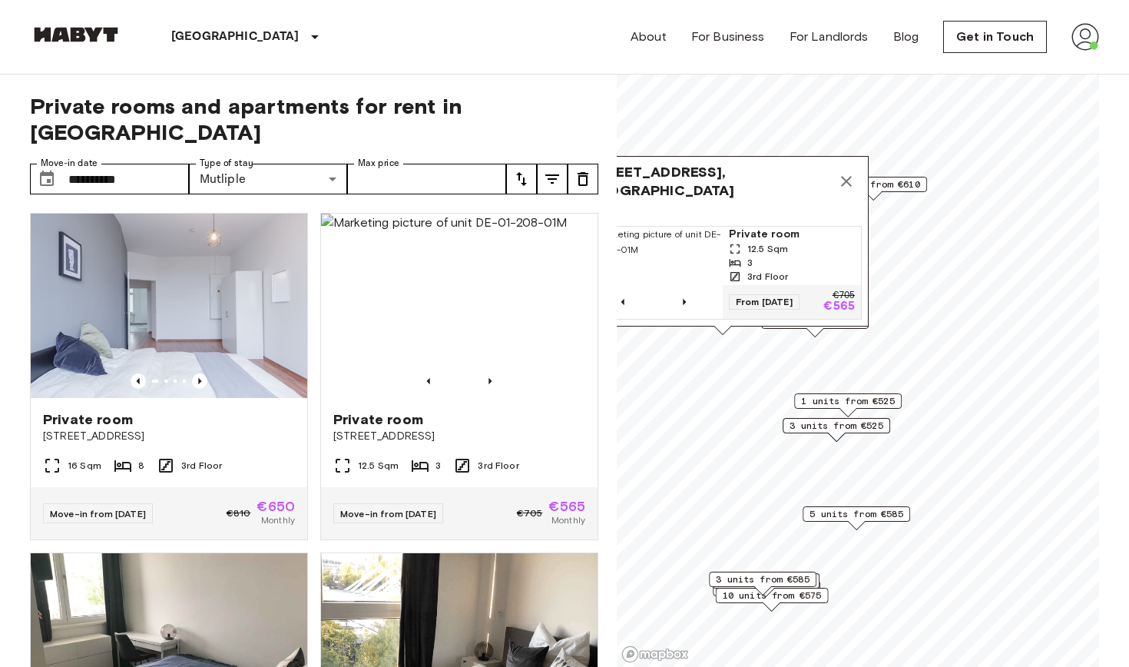
click at [840, 189] on icon "Map marker" at bounding box center [846, 181] width 18 height 18
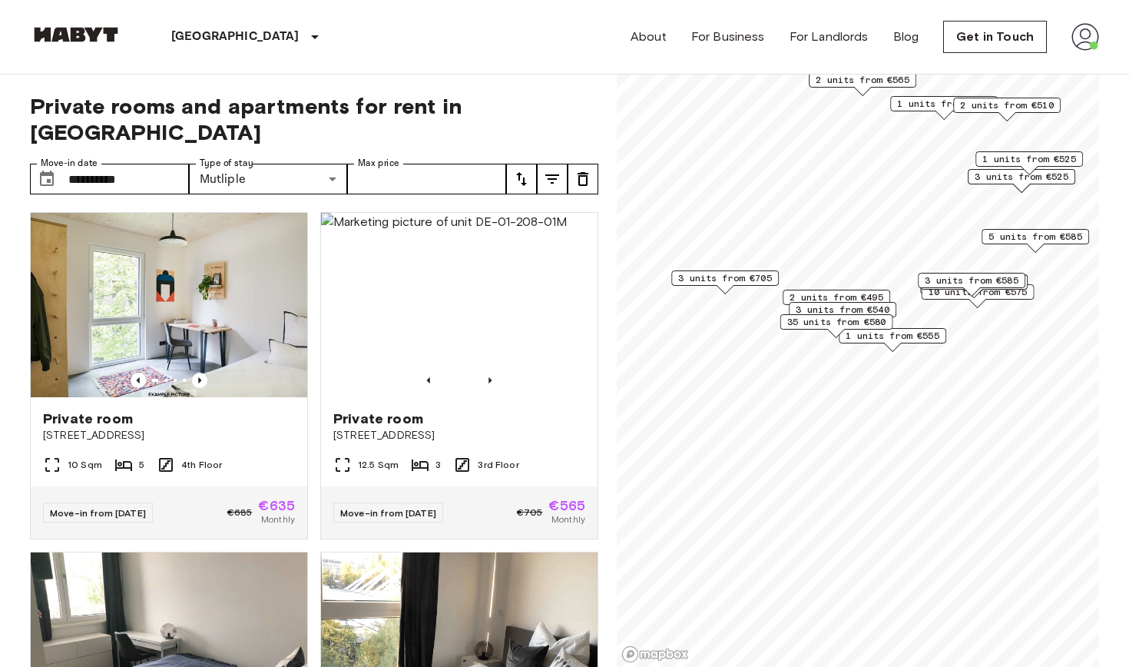
scroll to position [341, 0]
click at [866, 322] on span "35 units from €580" at bounding box center [836, 322] width 99 height 14
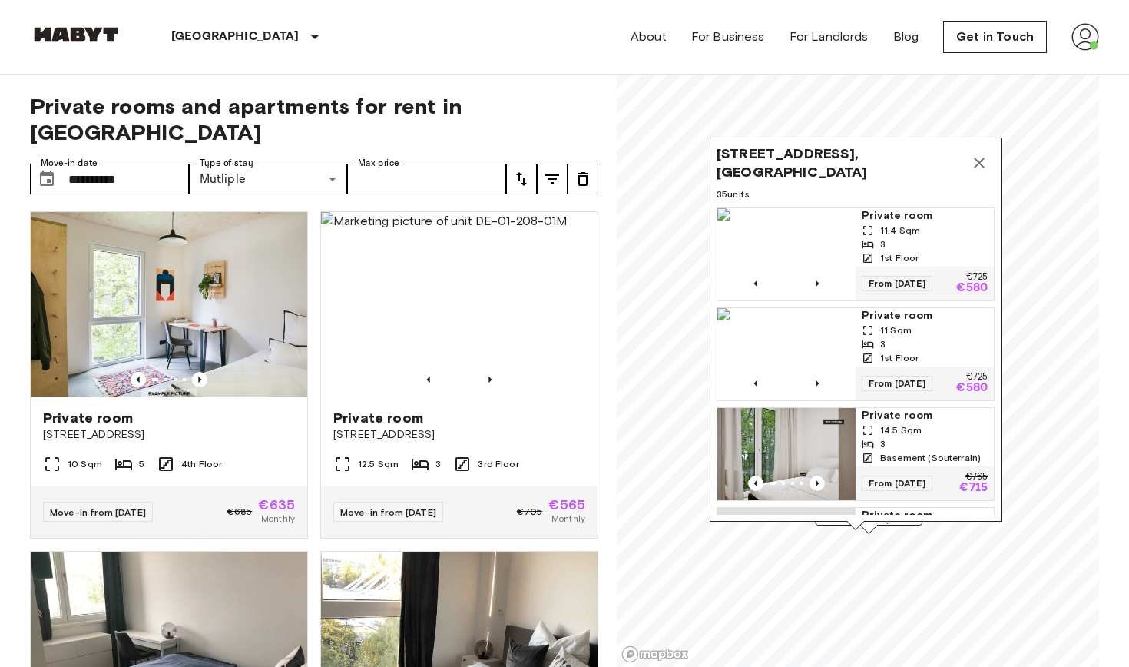
click at [974, 166] on icon "Map marker" at bounding box center [979, 163] width 18 height 18
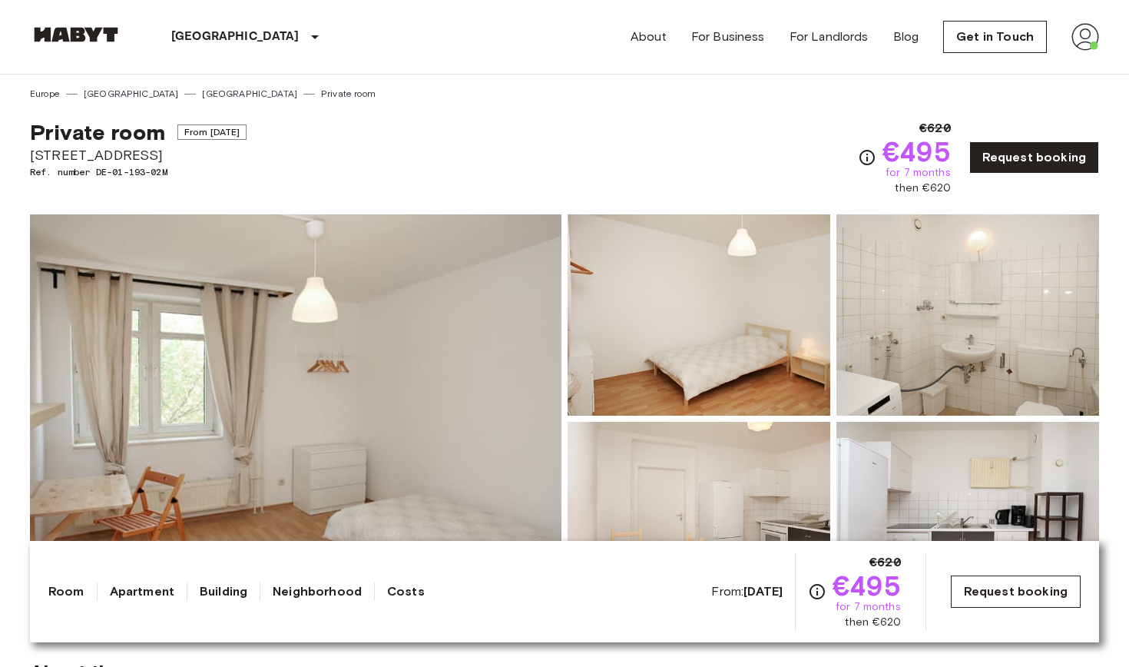
click at [969, 585] on link "Request booking" at bounding box center [1016, 591] width 130 height 32
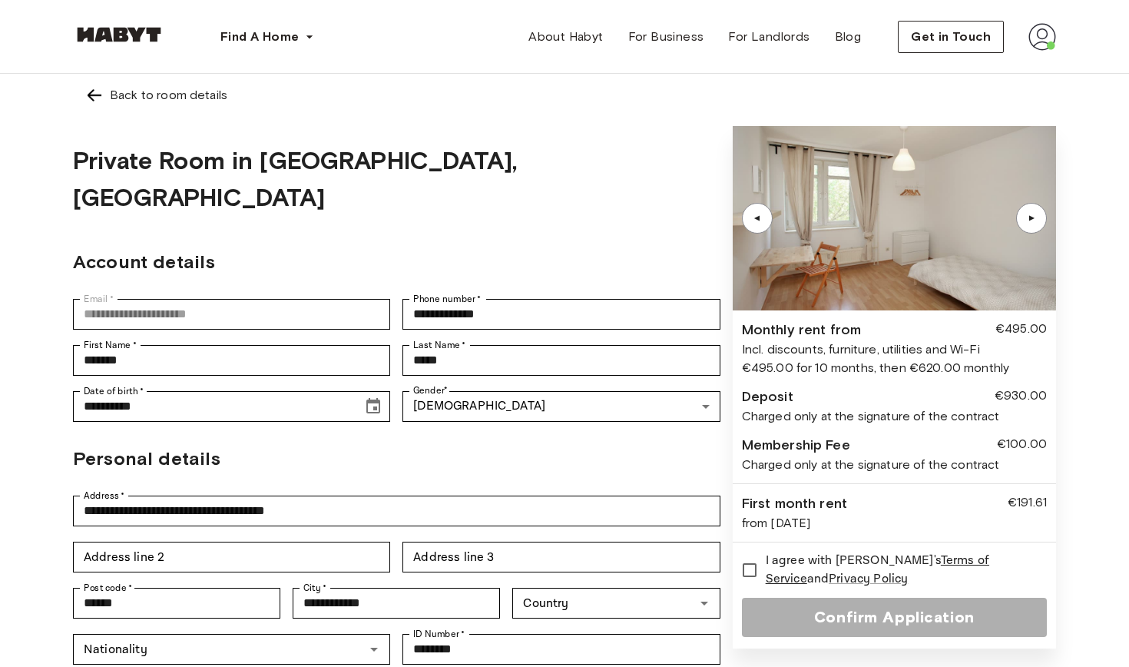
type input "**********"
type input "*******"
type input "*****"
type input "**********"
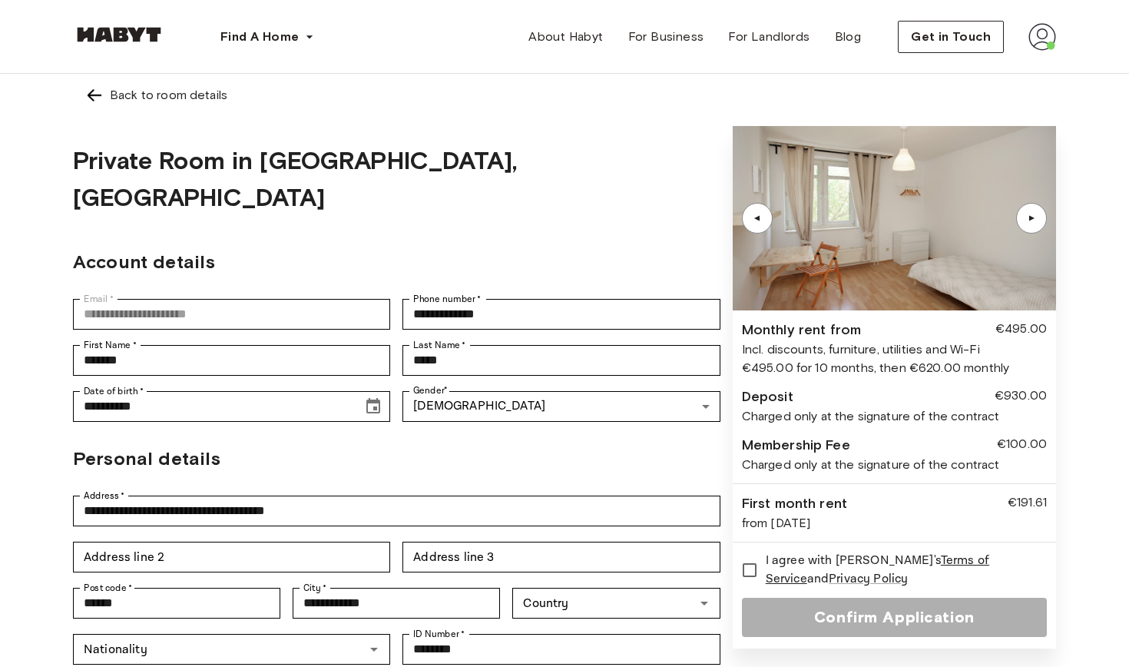
type input "****"
type input "**********"
type input "******"
type input "**********"
type input "********"
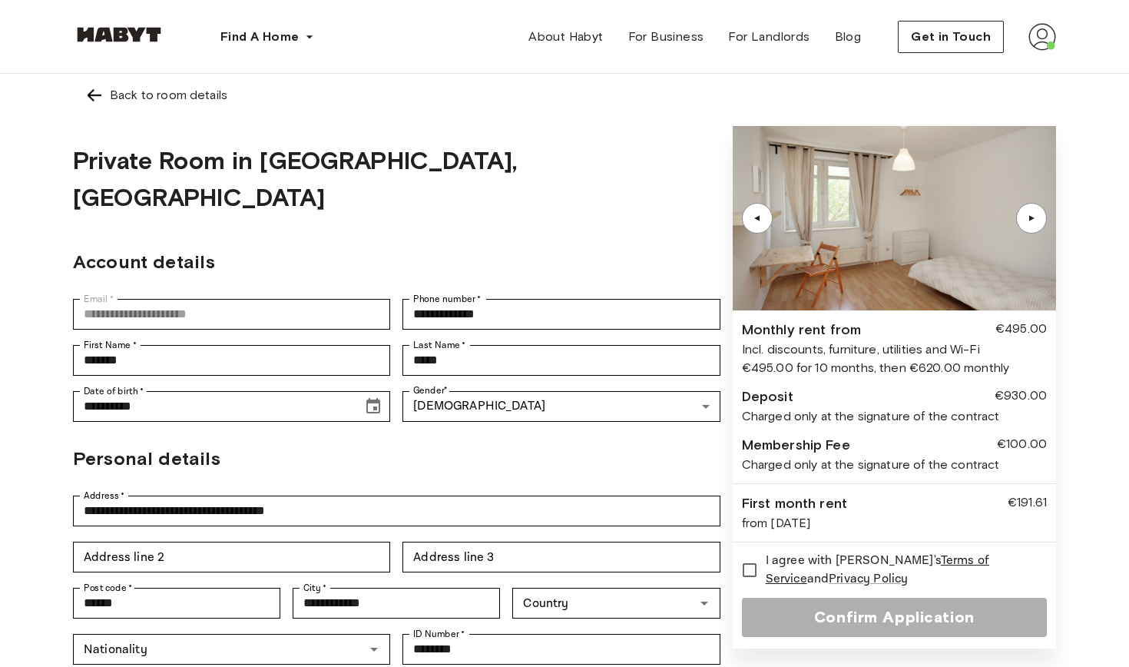
click at [88, 99] on img at bounding box center [94, 95] width 18 height 18
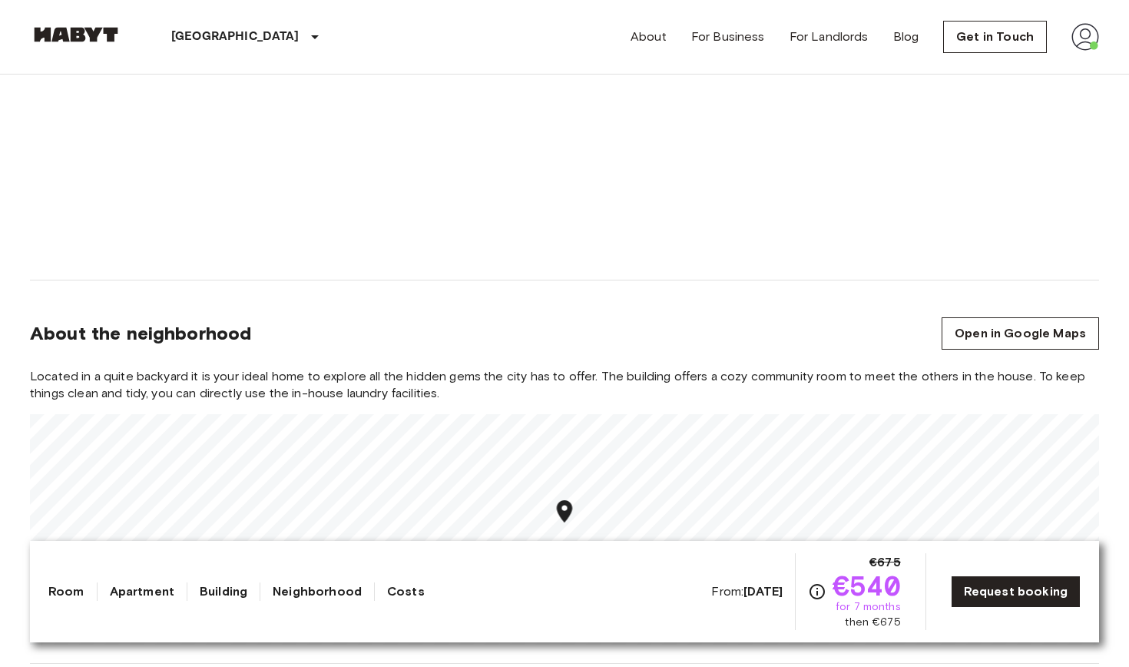
scroll to position [1334, 0]
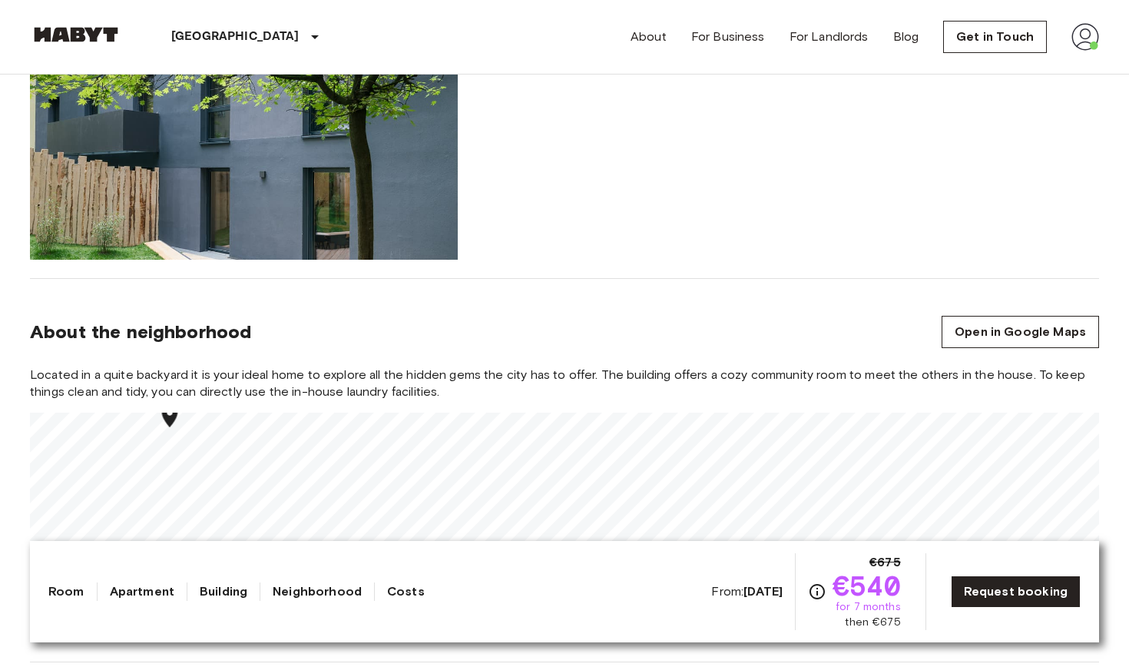
drag, startPoint x: 734, startPoint y: 337, endPoint x: 796, endPoint y: 214, distance: 138.4
click at [739, 250] on div "Located in a quite backyard it is your ideal home to explore all the hidden gem…" at bounding box center [790, 117] width 641 height 285
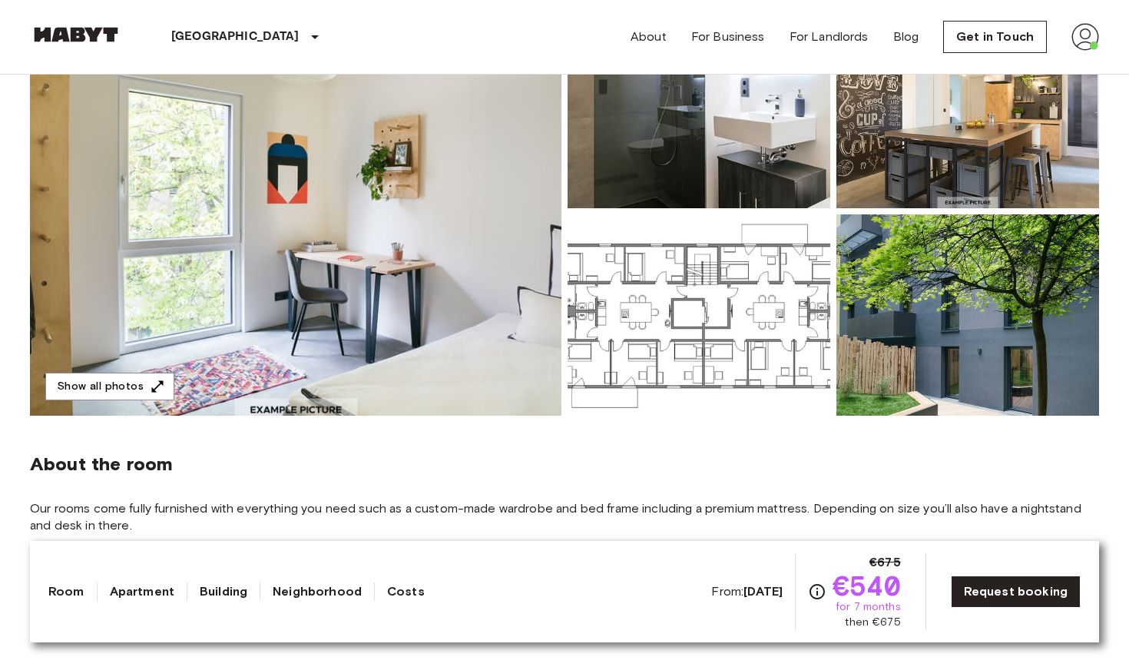
scroll to position [207, 0]
click at [714, 306] on img at bounding box center [699, 315] width 263 height 201
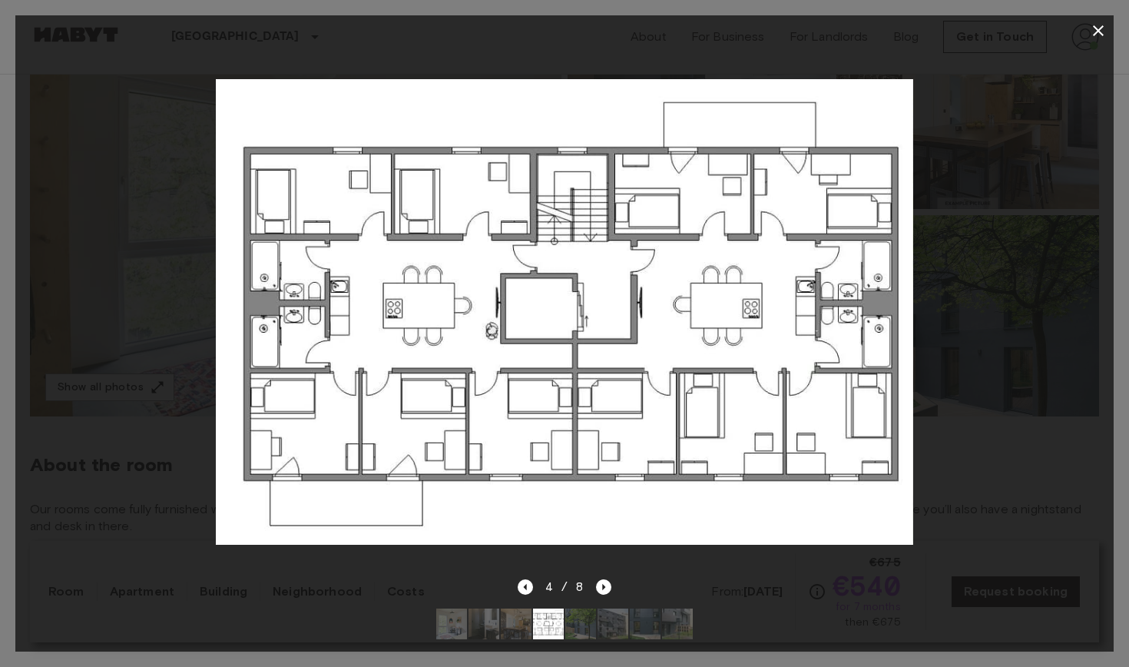
click at [1103, 30] on icon "button" at bounding box center [1098, 31] width 18 height 18
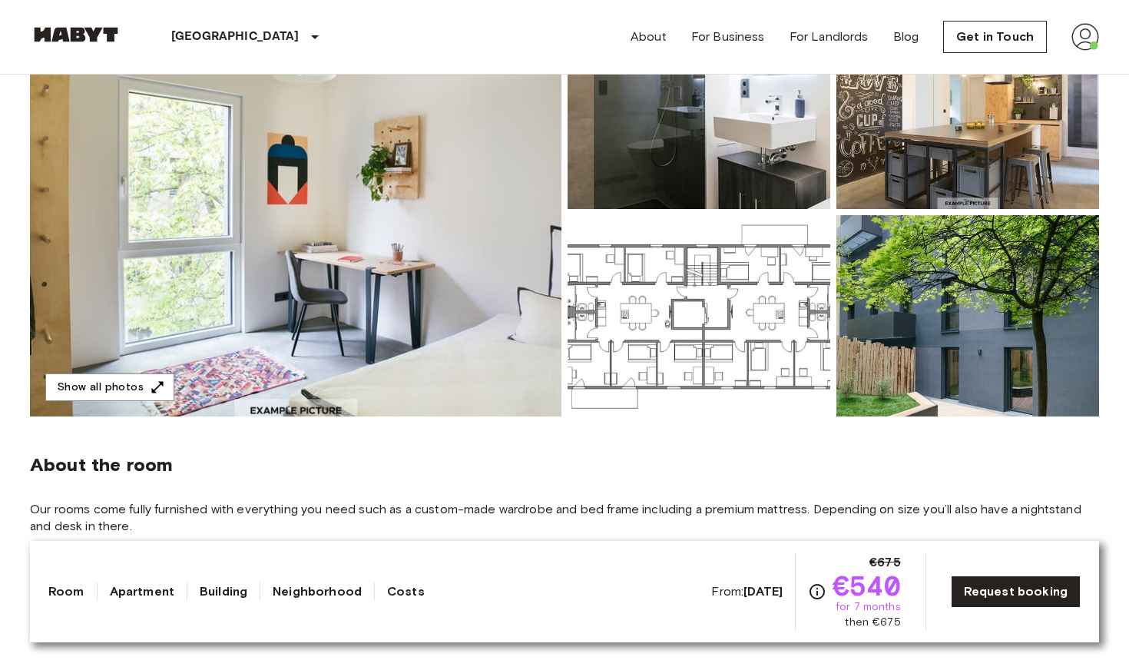
click at [448, 330] on img at bounding box center [296, 212] width 532 height 409
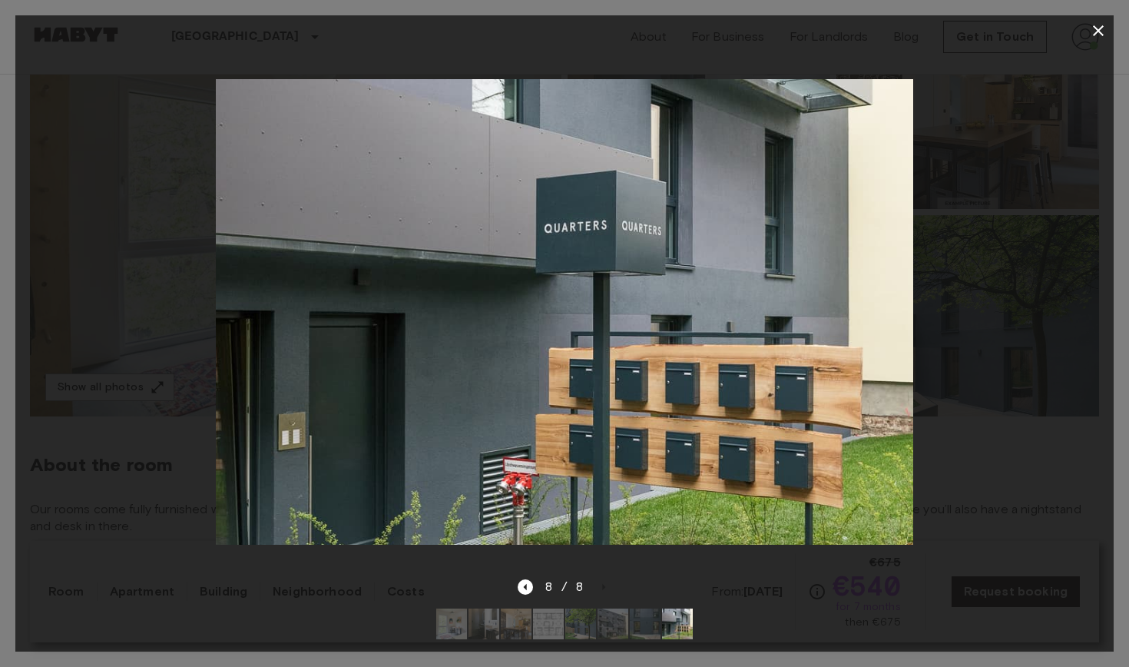
click at [1098, 32] on icon "button" at bounding box center [1098, 30] width 11 height 11
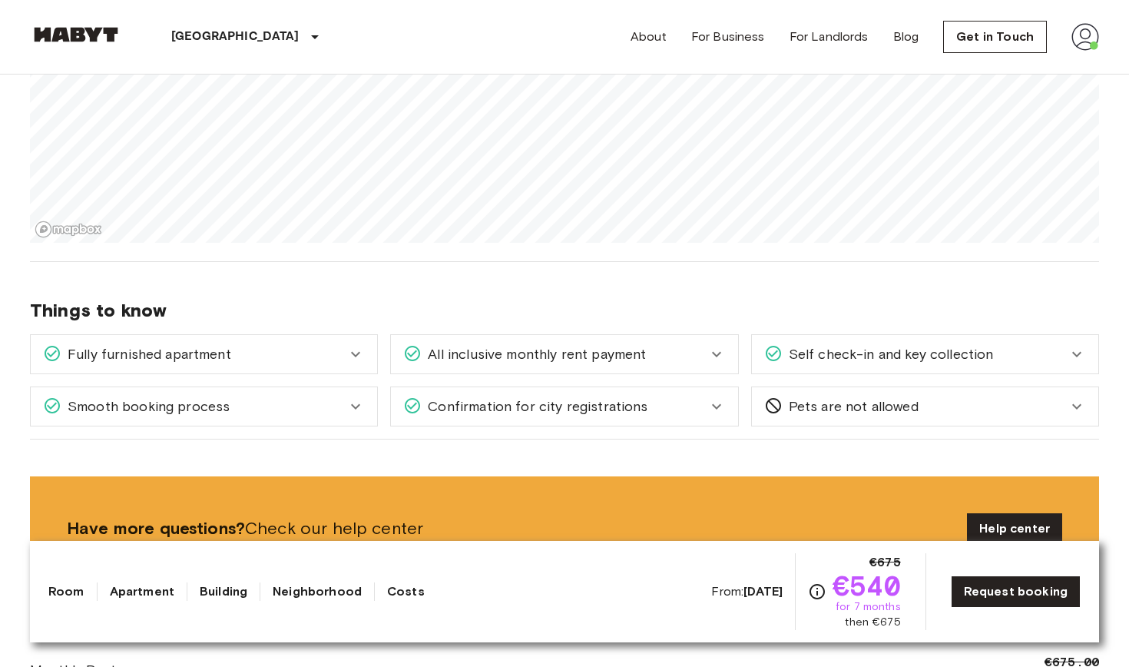
scroll to position [1475, 0]
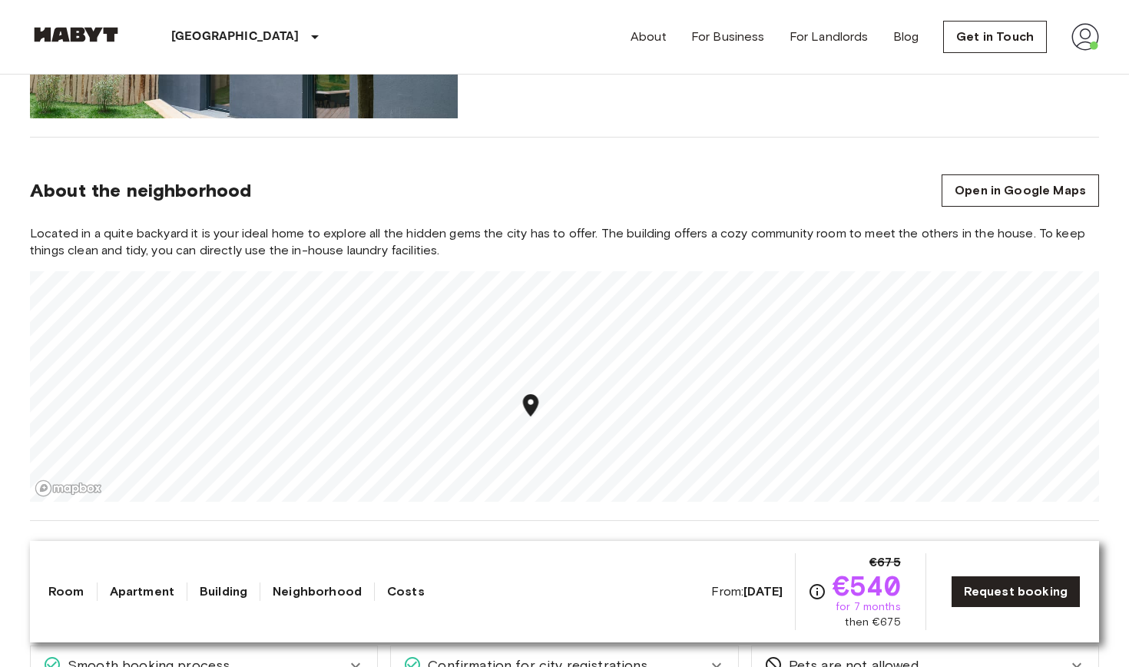
click at [532, 421] on div "Map marker" at bounding box center [531, 407] width 27 height 31
click at [532, 421] on icon "Map marker" at bounding box center [529, 407] width 27 height 27
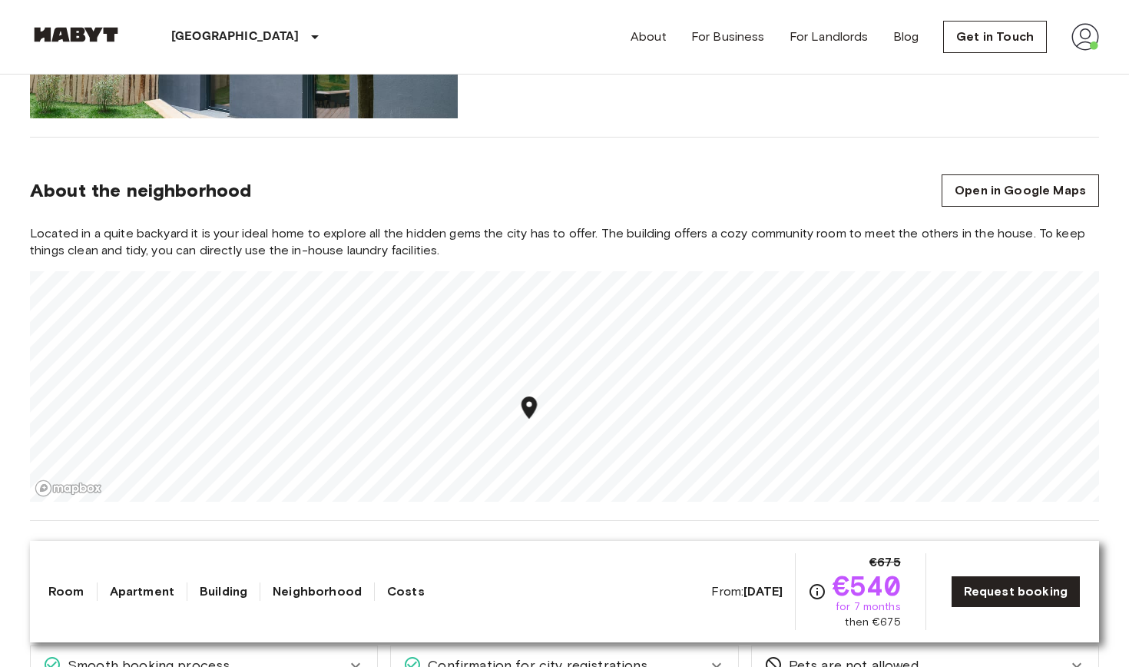
click at [532, 421] on icon "Map marker" at bounding box center [529, 407] width 27 height 27
click at [535, 422] on div "Map marker" at bounding box center [529, 409] width 27 height 31
click at [535, 422] on div "Map marker" at bounding box center [529, 410] width 27 height 31
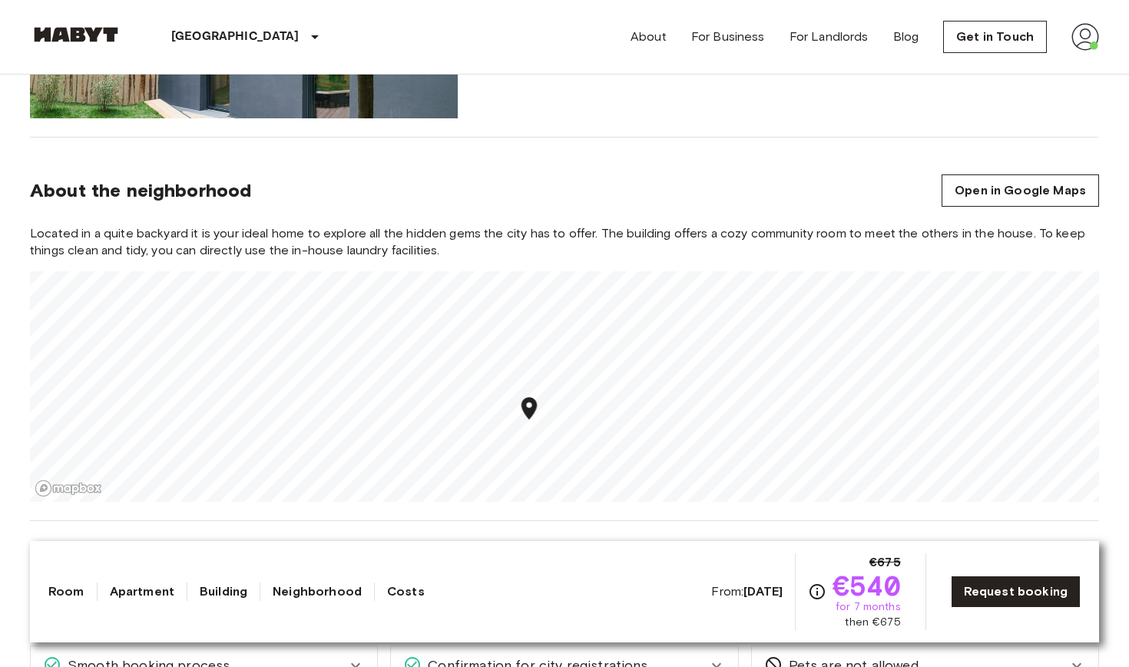
click at [535, 422] on div "Map marker" at bounding box center [529, 410] width 27 height 31
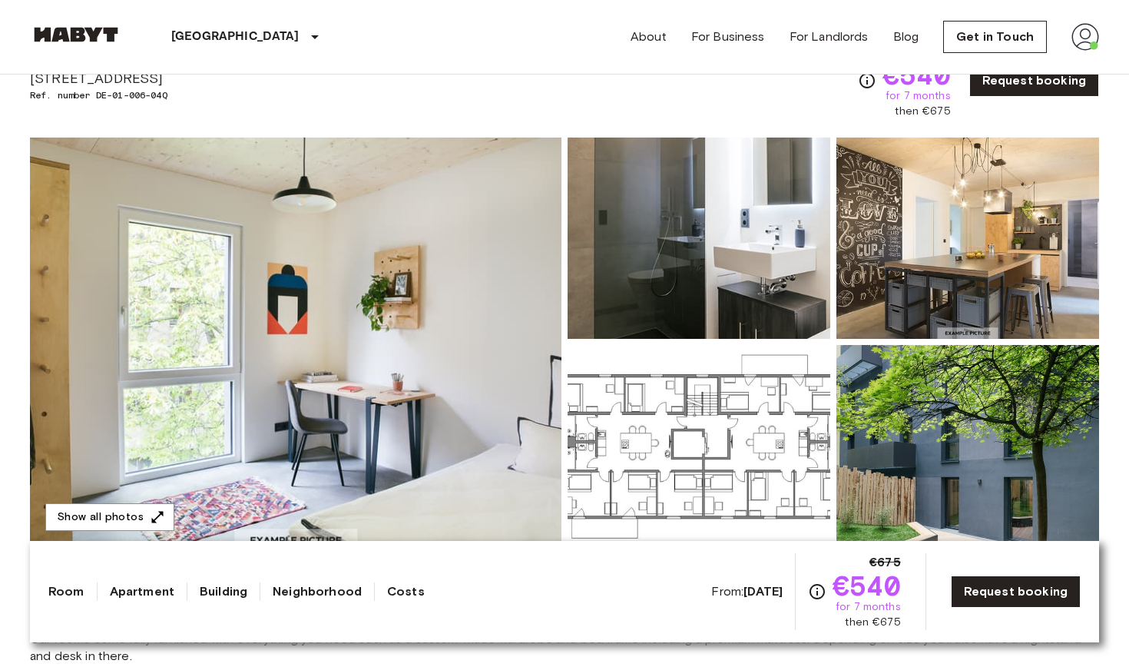
scroll to position [75, 0]
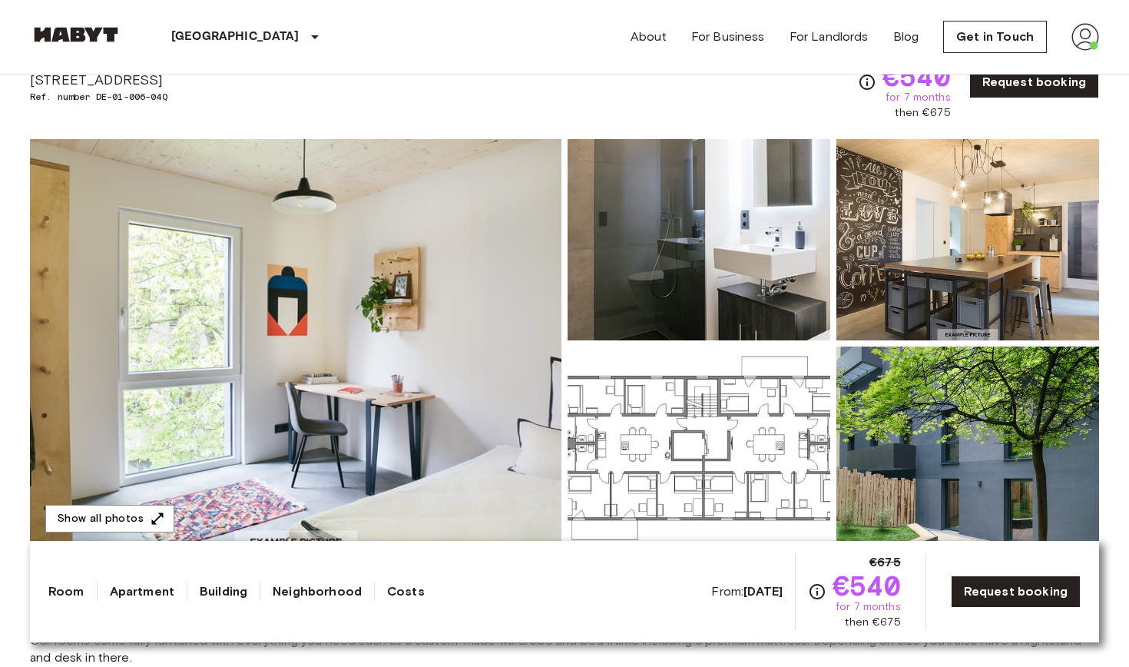
click at [643, 207] on img at bounding box center [699, 239] width 263 height 201
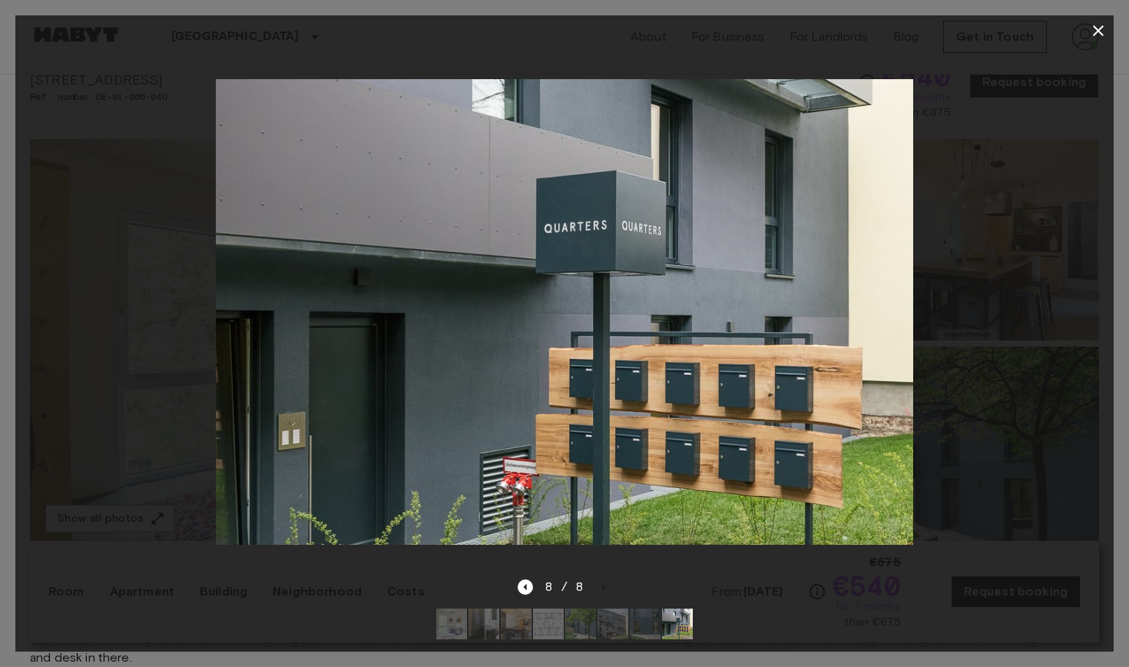
click at [1098, 35] on icon "button" at bounding box center [1098, 31] width 18 height 18
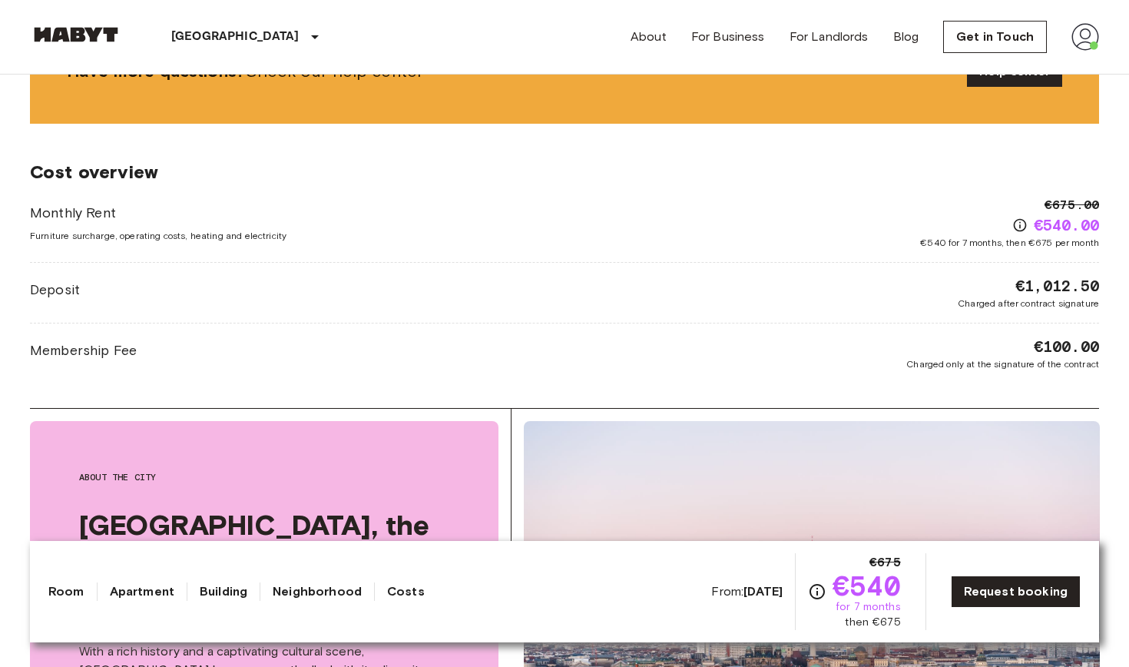
scroll to position [2194, 0]
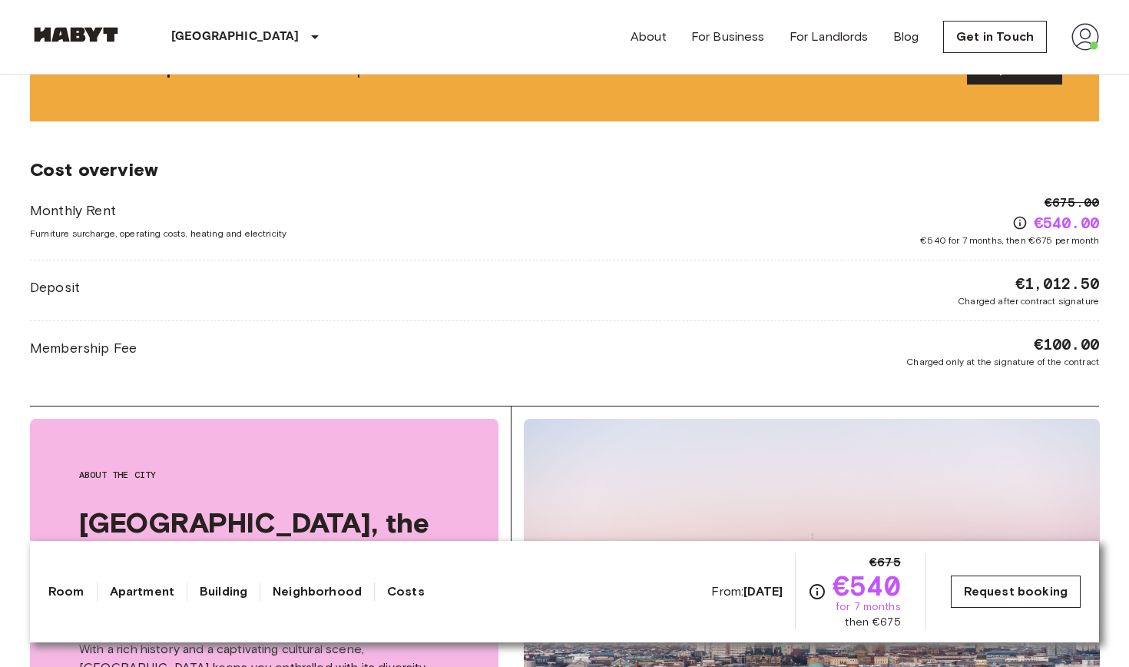
click at [1011, 601] on link "Request booking" at bounding box center [1016, 591] width 130 height 32
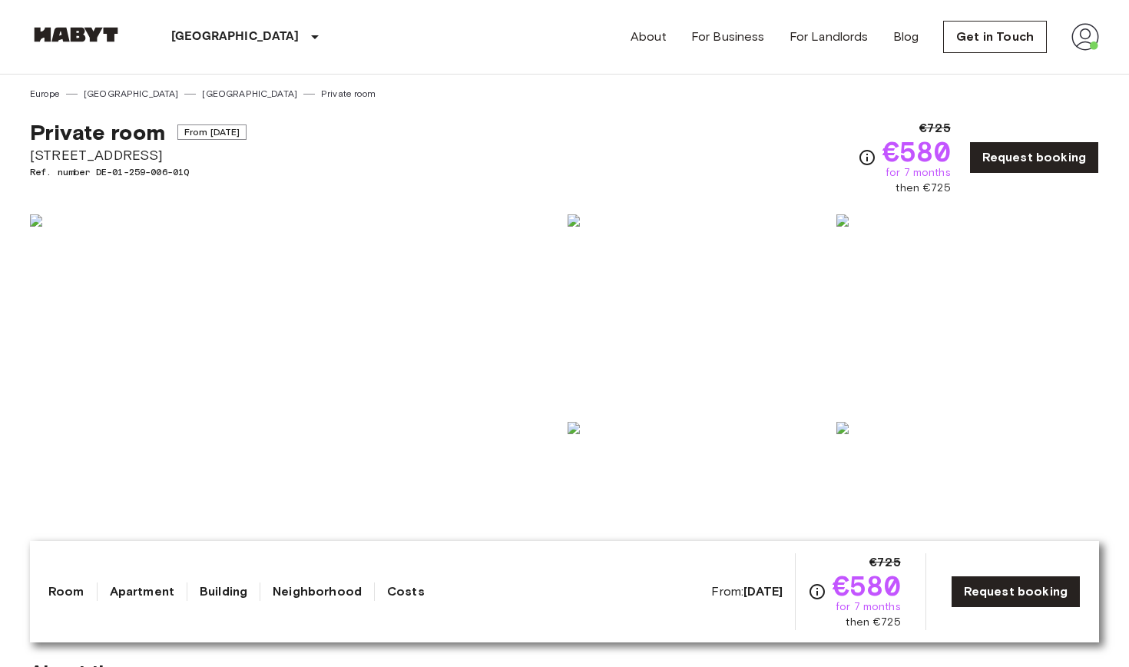
click at [396, 376] on img at bounding box center [296, 418] width 532 height 409
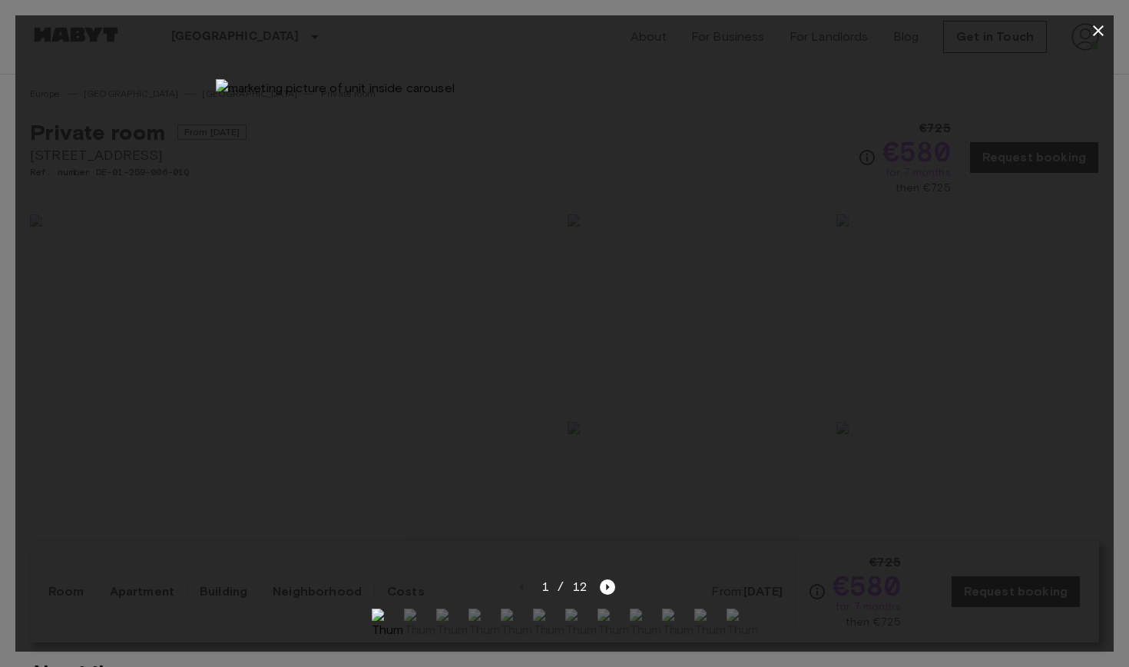
click at [1102, 35] on icon "button" at bounding box center [1098, 30] width 11 height 11
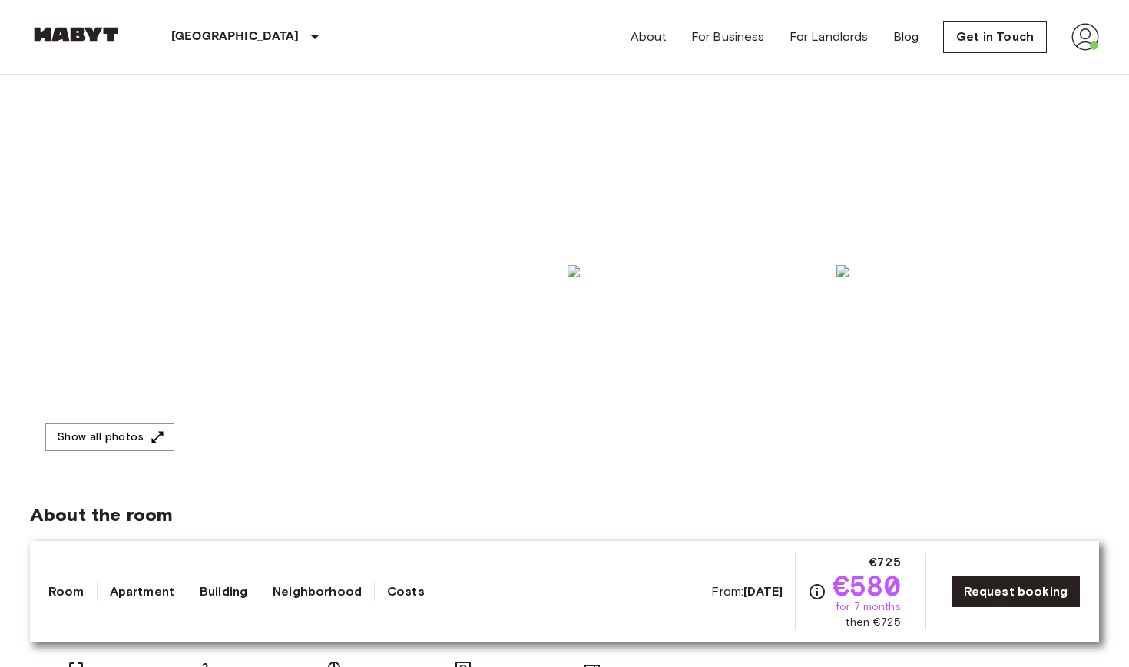
scroll to position [131, 0]
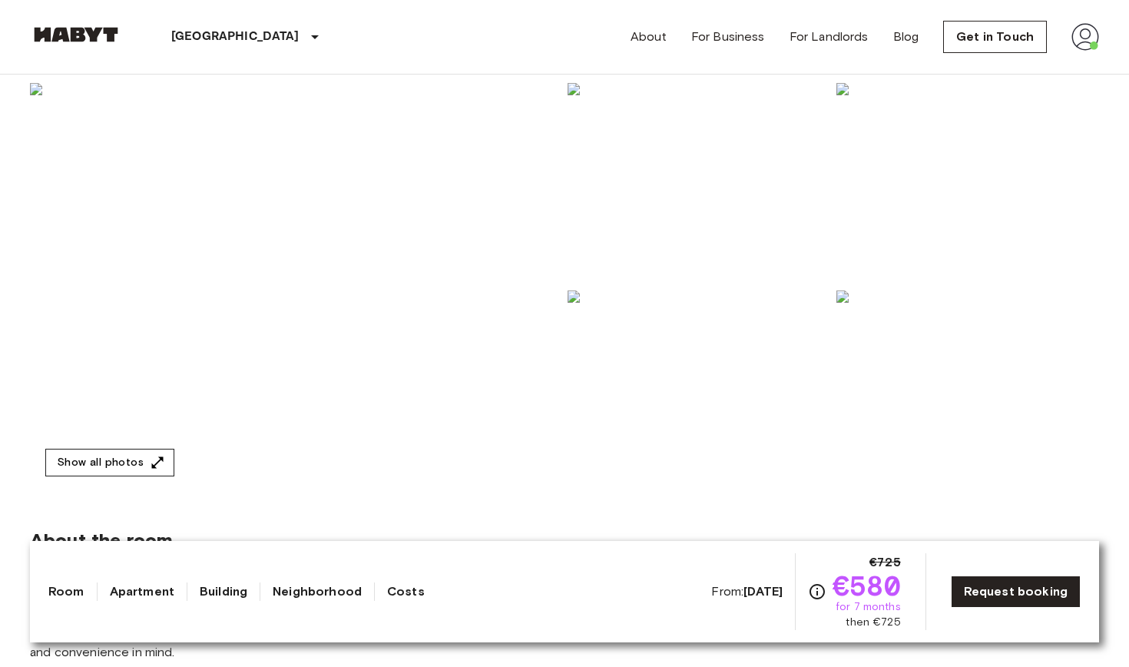
click at [152, 465] on icon "button" at bounding box center [158, 462] width 12 height 12
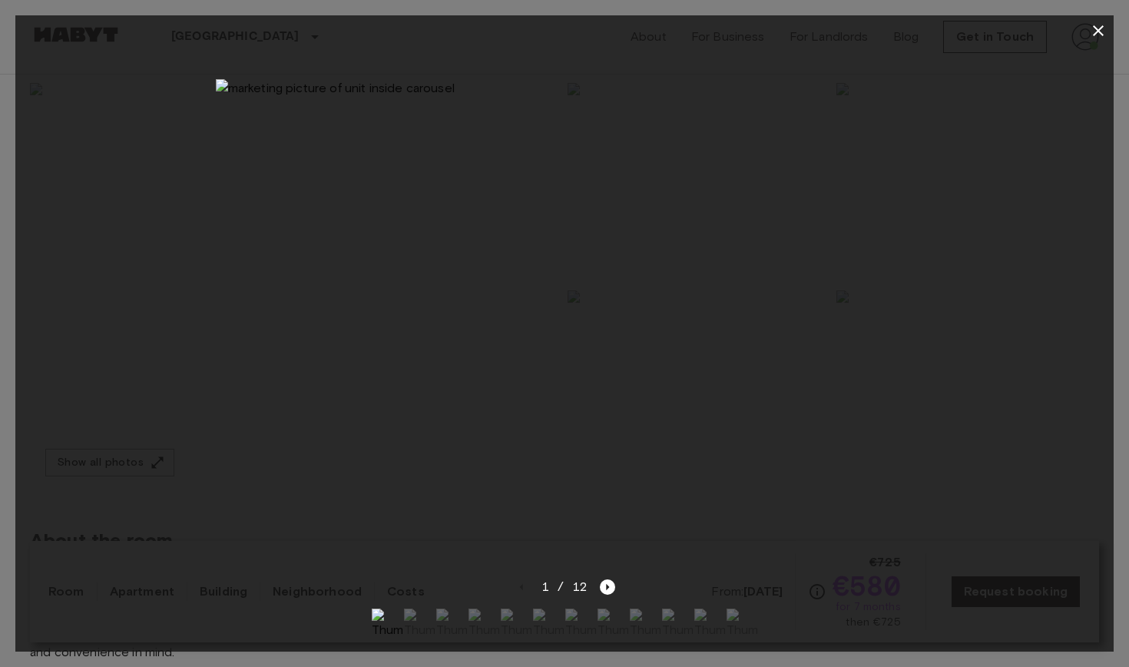
click at [1093, 36] on icon "button" at bounding box center [1098, 31] width 18 height 18
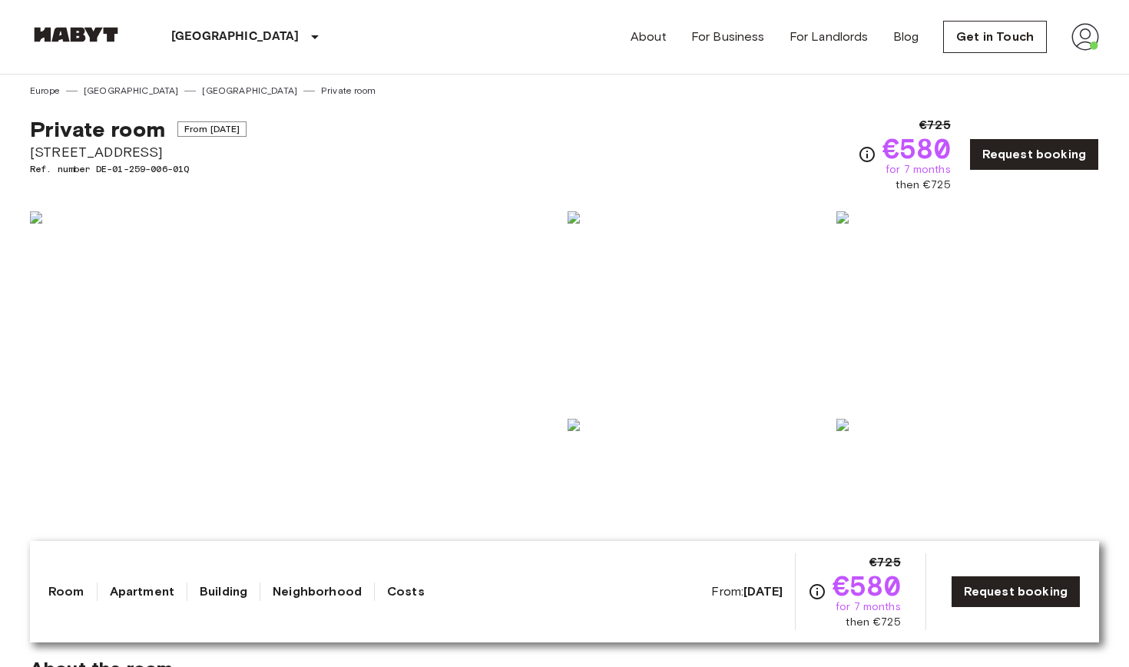
scroll to position [3, 0]
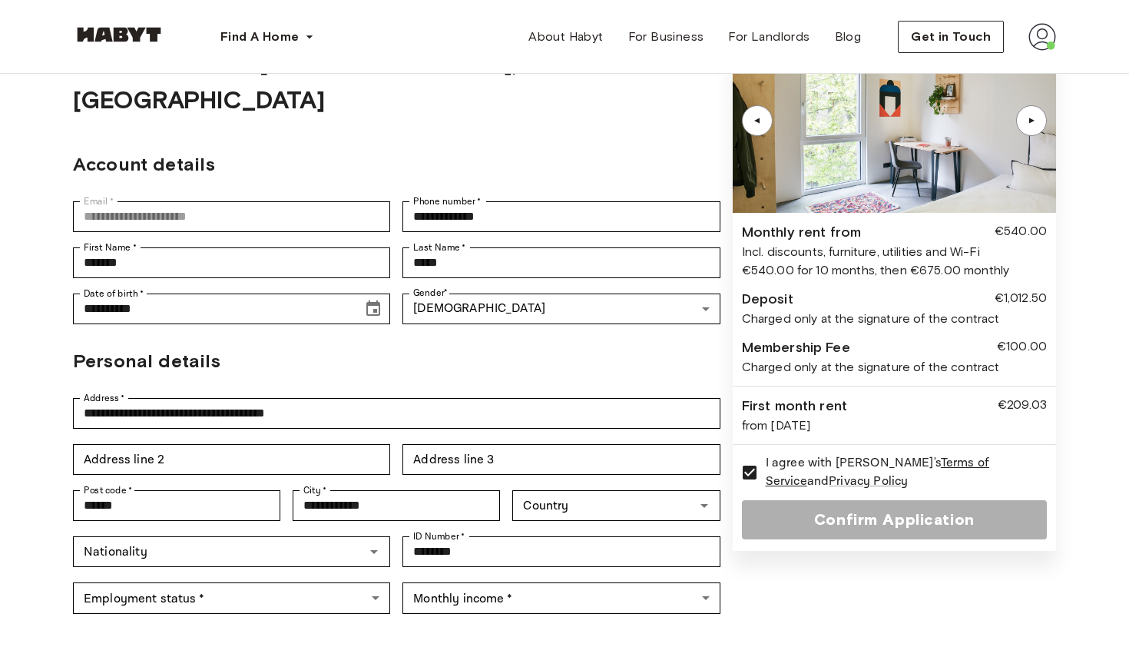
scroll to position [101, 0]
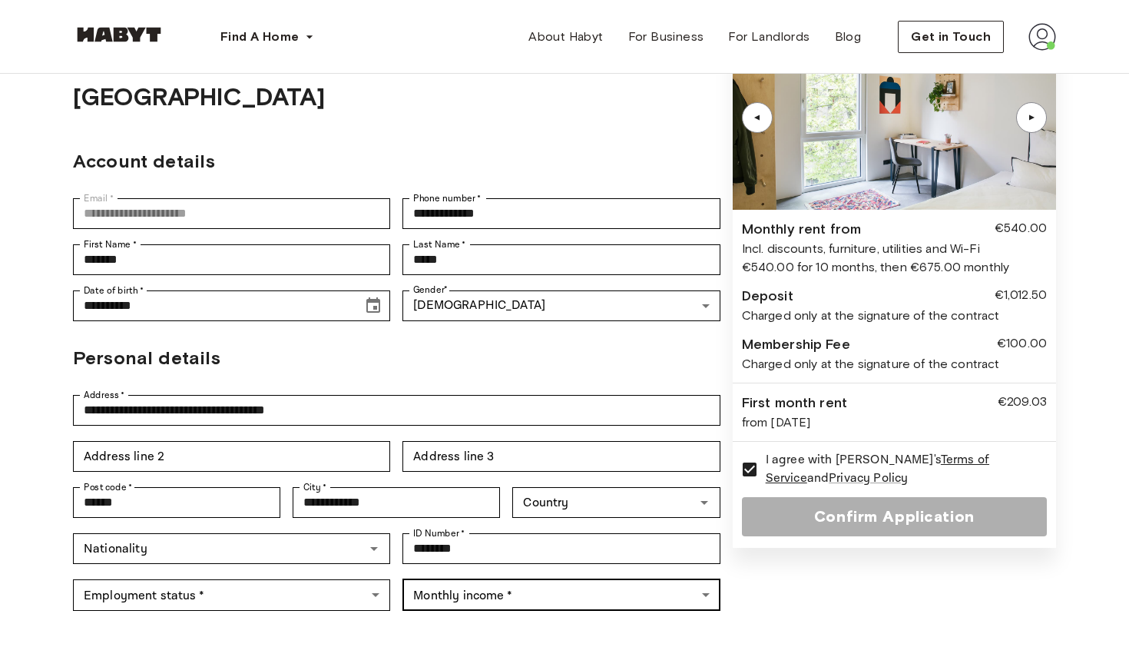
click at [527, 559] on body "**********" at bounding box center [564, 622] width 1129 height 1446
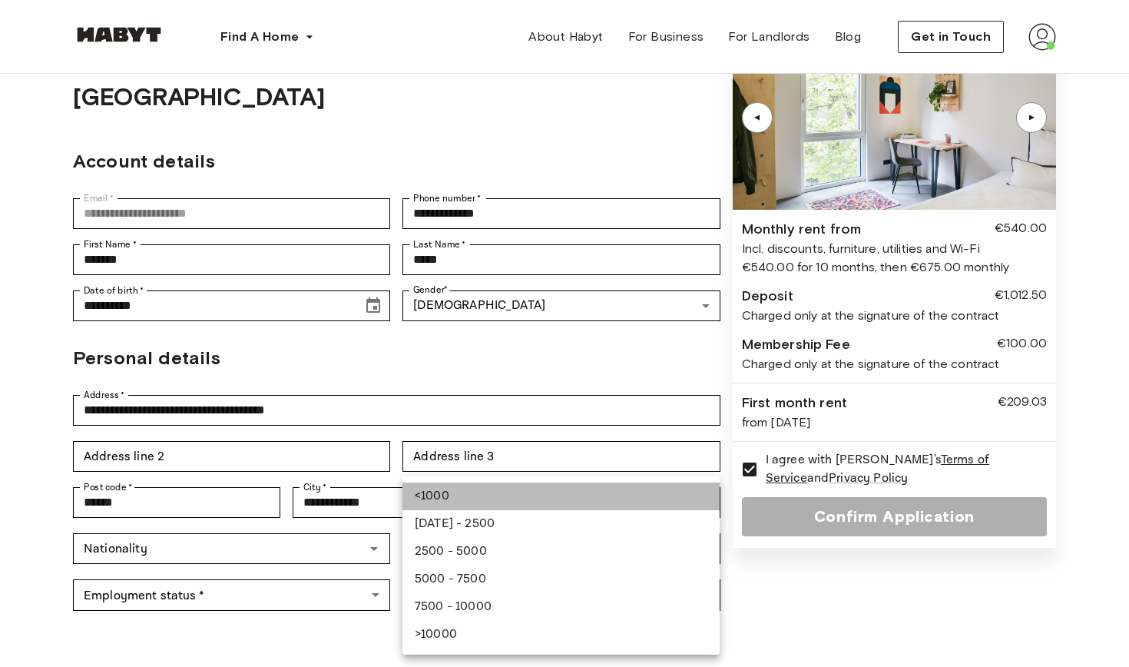
click at [512, 498] on li "<1000" at bounding box center [560, 496] width 317 height 28
type input "*****"
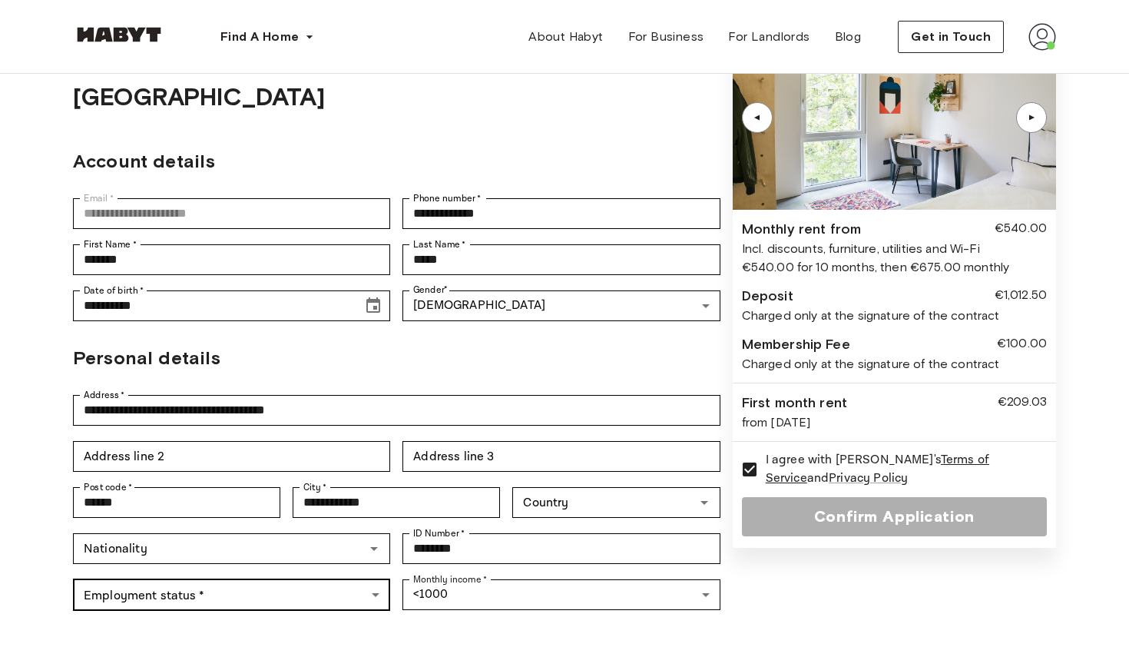
click at [293, 552] on body "**********" at bounding box center [564, 622] width 1129 height 1446
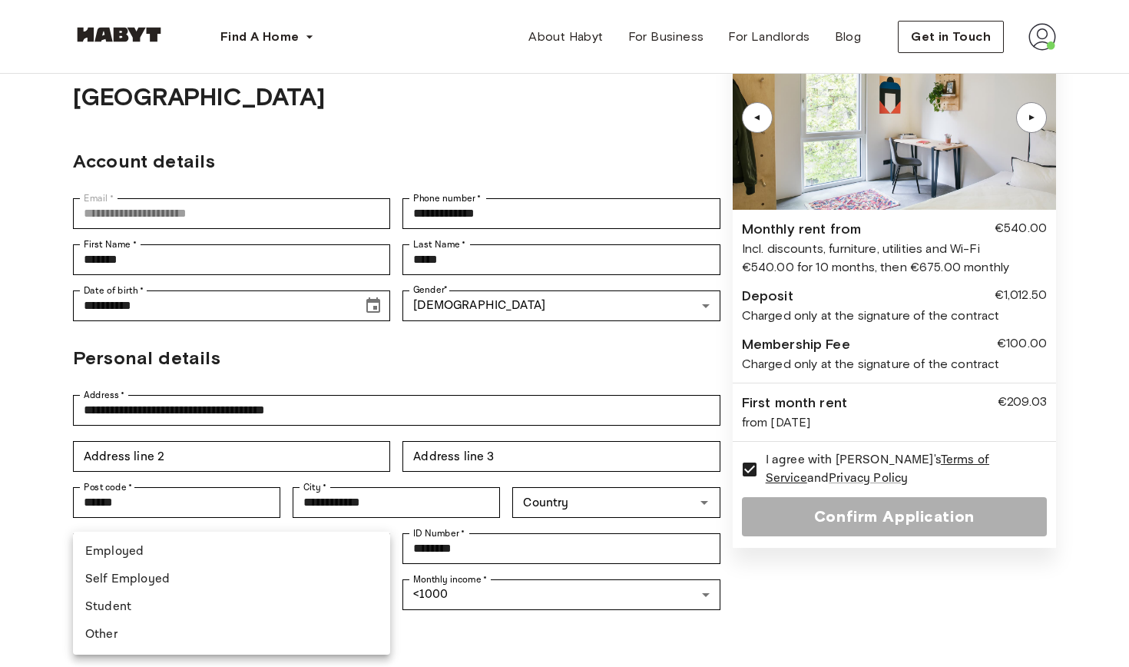
click at [213, 598] on li "Student" at bounding box center [231, 607] width 317 height 28
type input "*******"
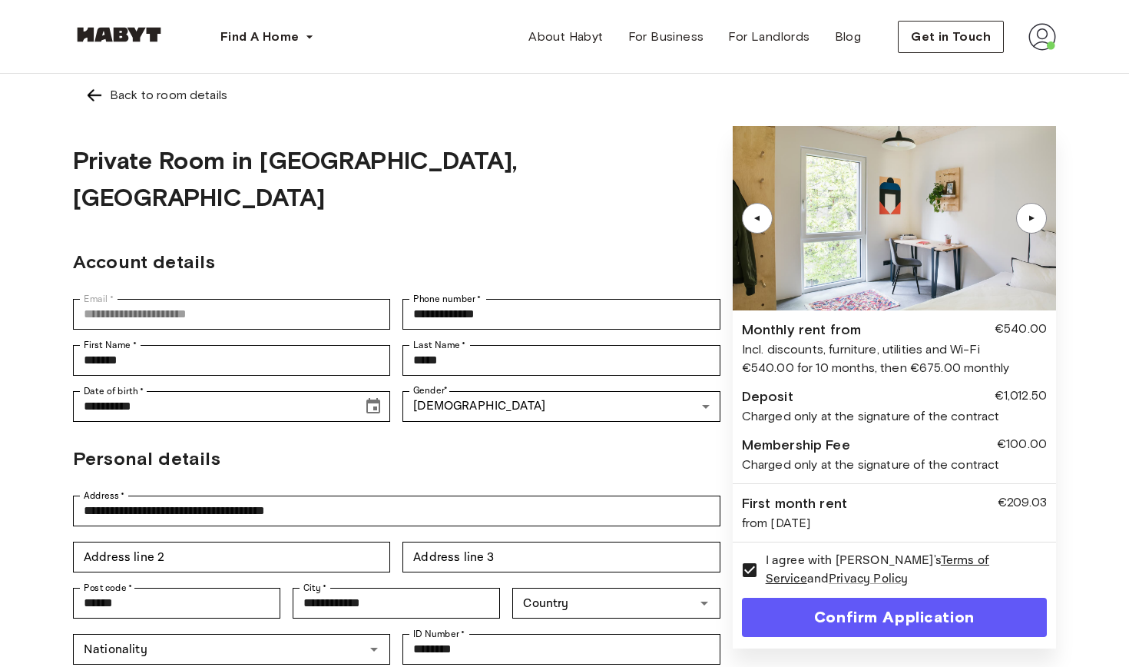
scroll to position [0, 0]
click at [99, 97] on img at bounding box center [94, 95] width 18 height 18
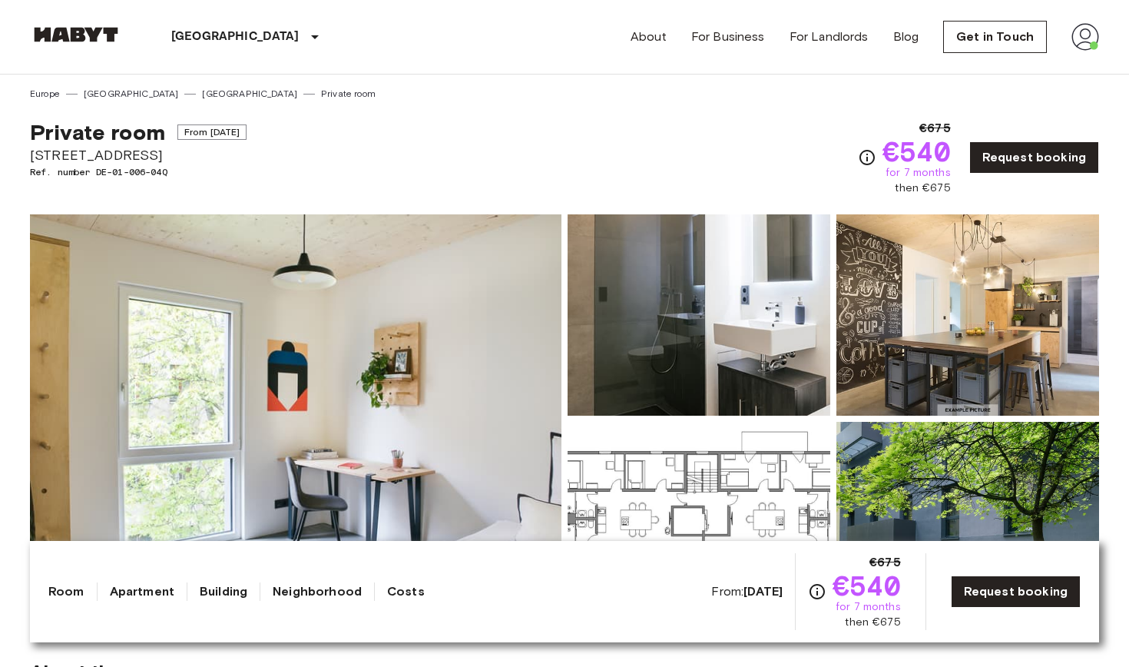
scroll to position [18, 0]
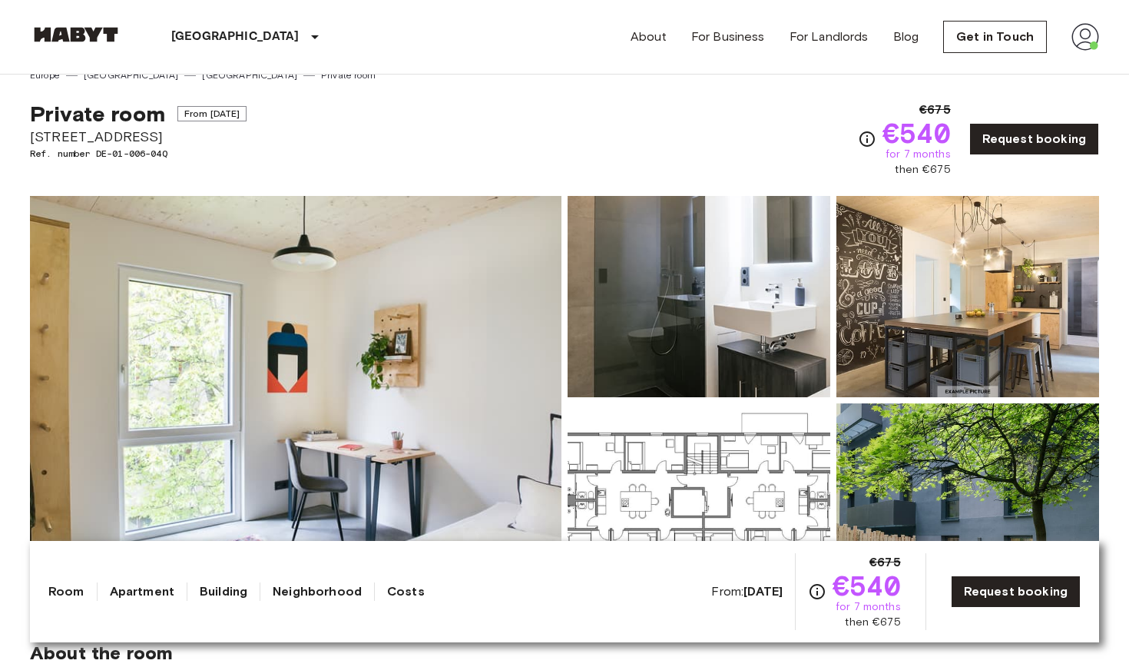
click at [538, 184] on div "Show all photos" at bounding box center [561, 387] width 1075 height 433
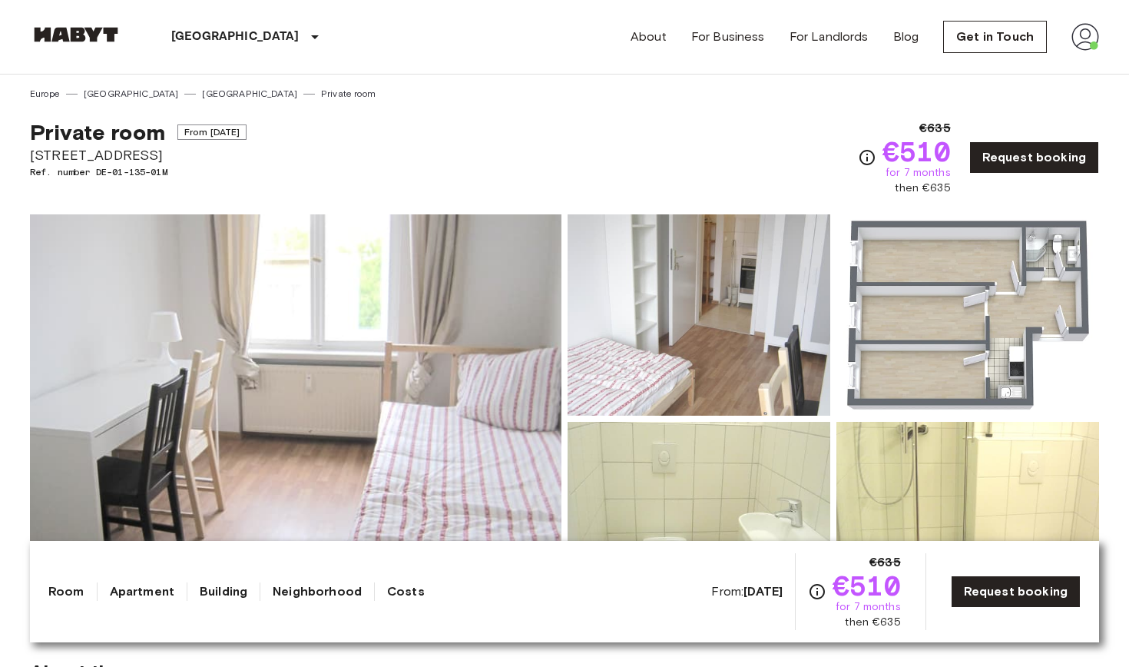
click at [88, 154] on span "[STREET_ADDRESS]" at bounding box center [138, 155] width 217 height 20
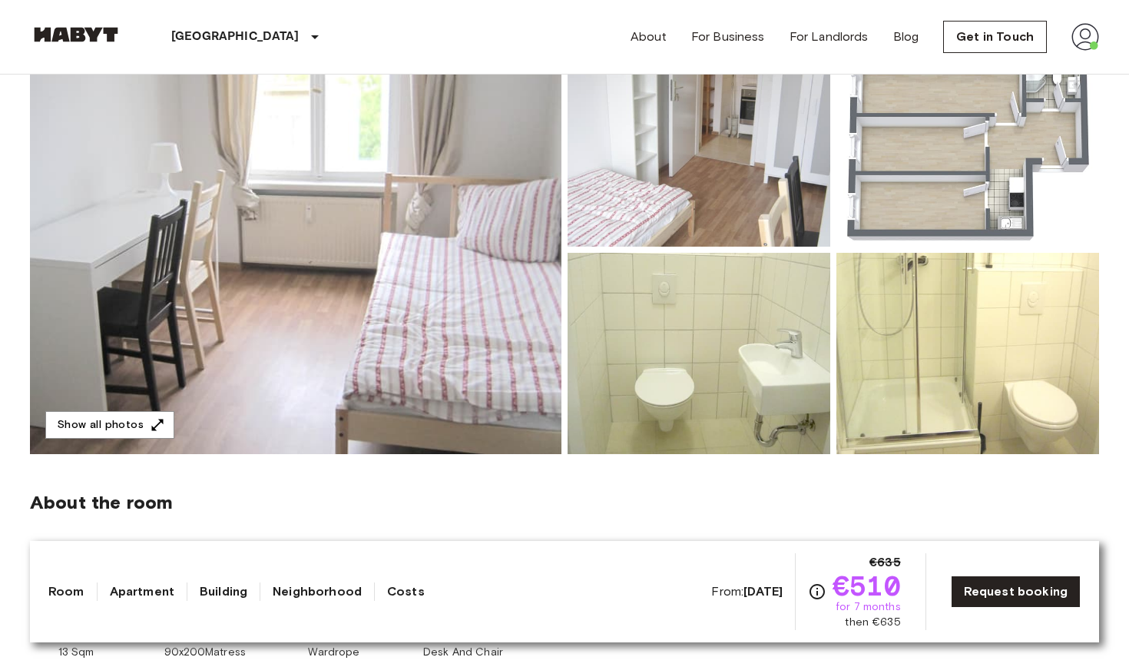
scroll to position [170, 0]
click at [451, 300] on img at bounding box center [296, 249] width 532 height 409
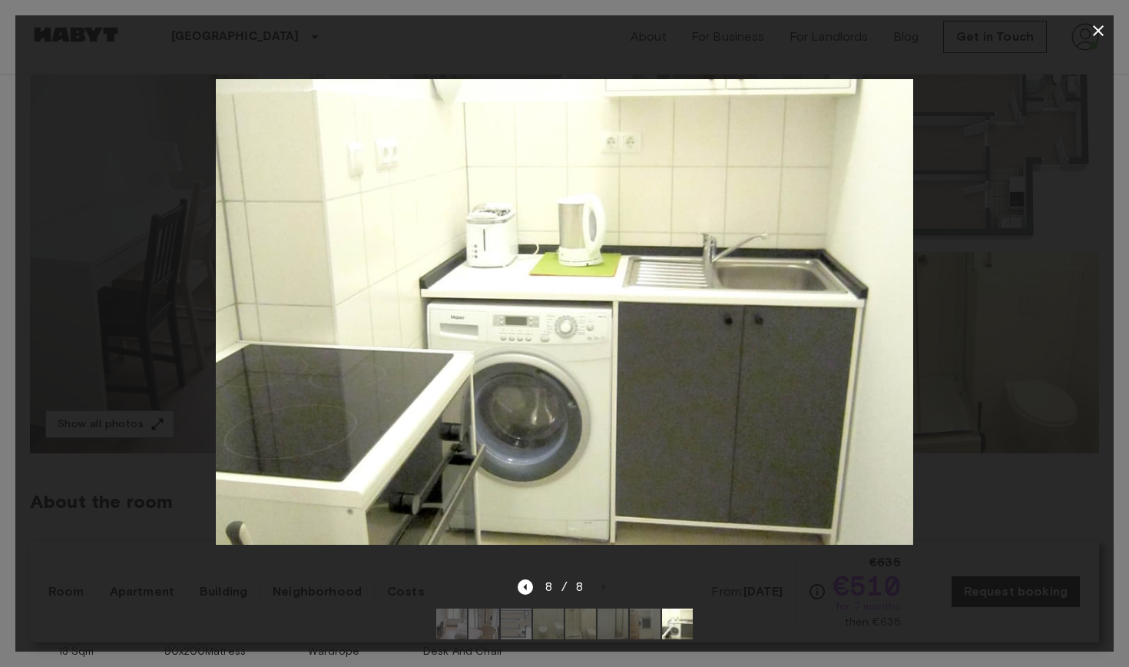
click at [1101, 30] on icon "button" at bounding box center [1098, 31] width 18 height 18
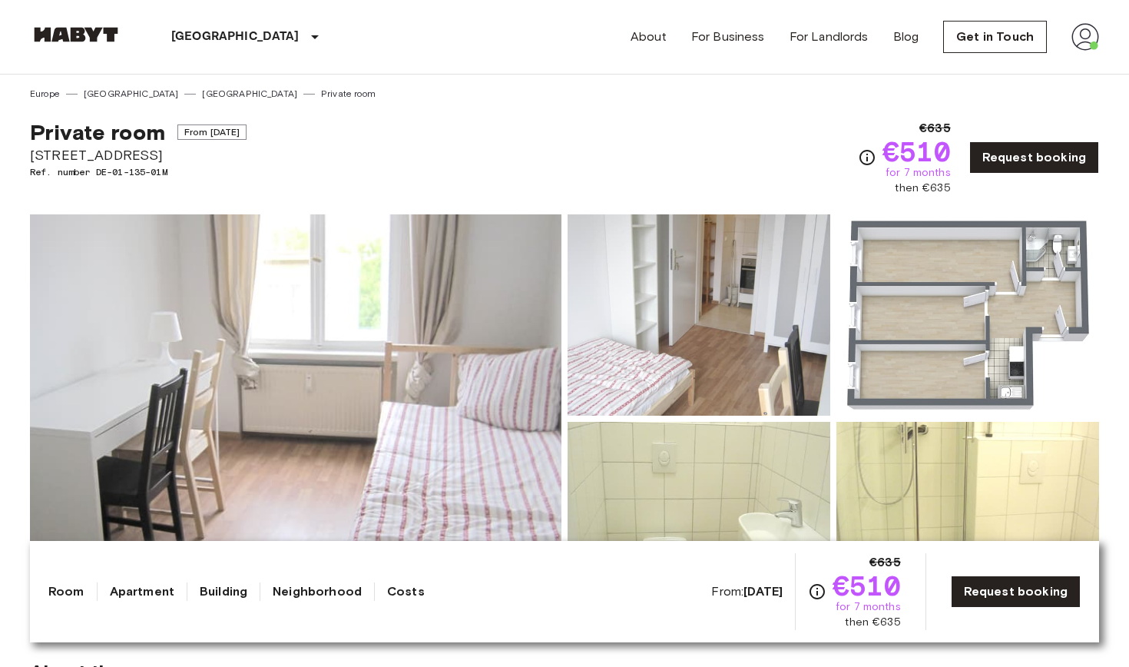
scroll to position [0, 0]
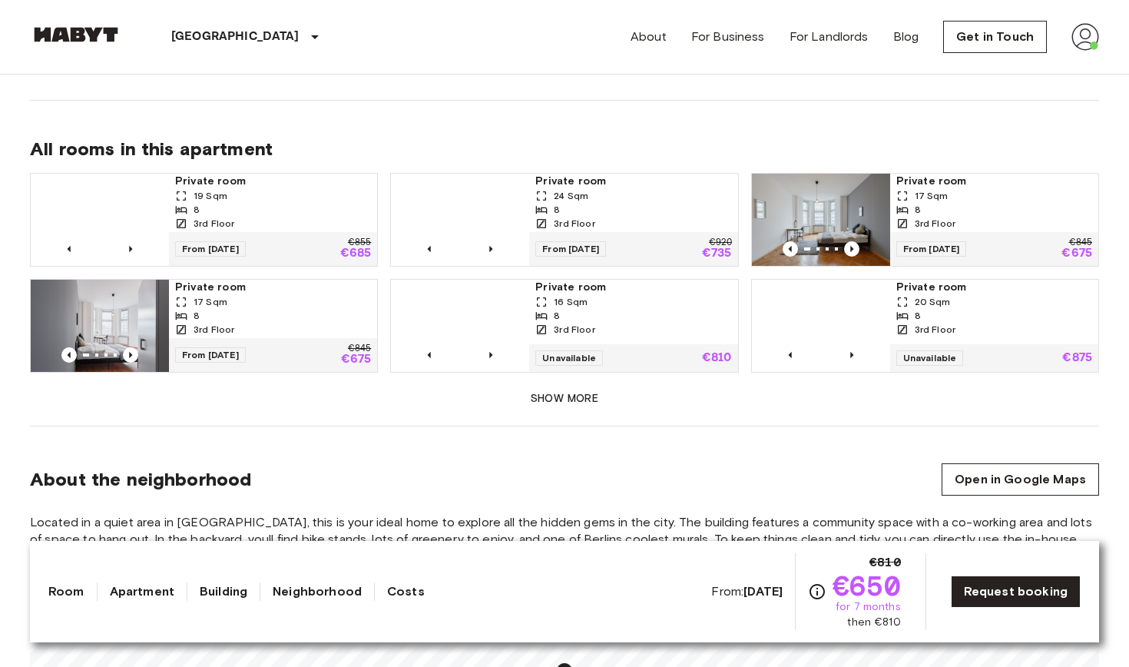
scroll to position [950, 0]
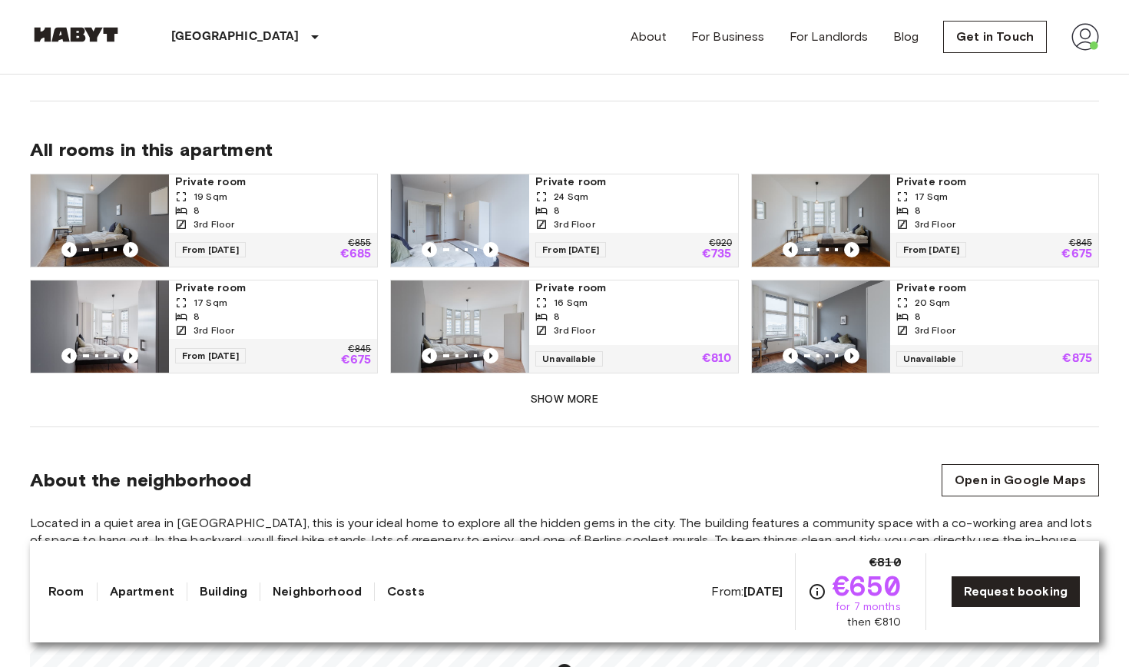
click at [588, 393] on button "Show more" at bounding box center [564, 400] width 1069 height 28
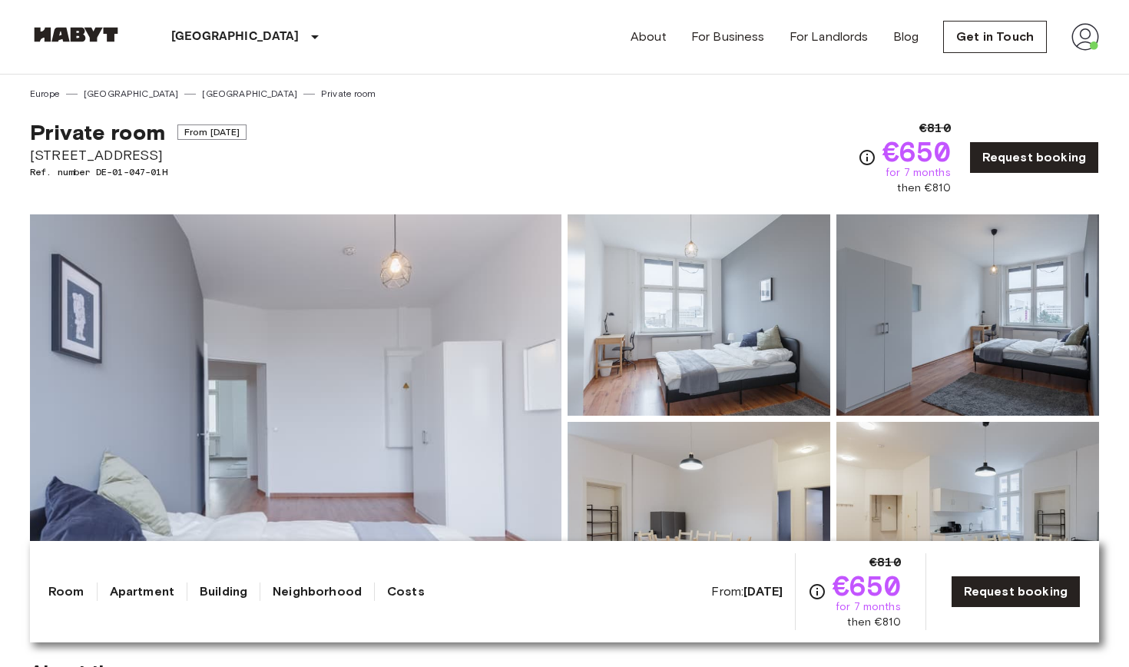
scroll to position [0, 0]
